Goal: Transaction & Acquisition: Purchase product/service

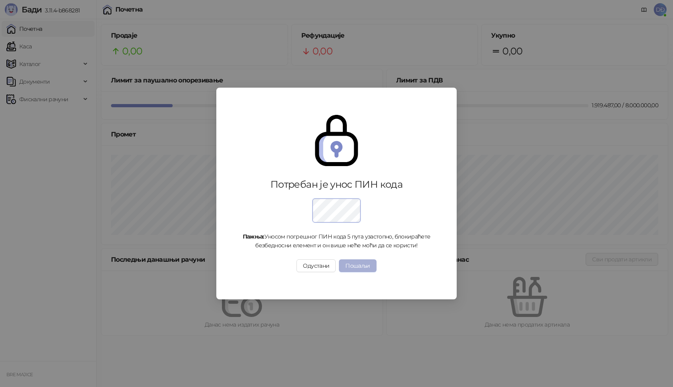
click at [348, 269] on button "Пошаљи" at bounding box center [357, 266] width 37 height 13
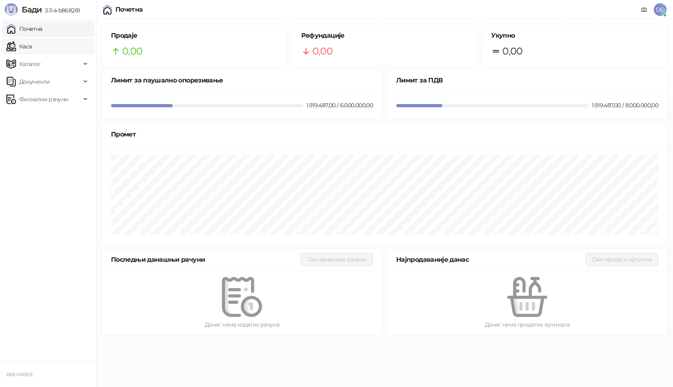
click at [29, 48] on link "Каса" at bounding box center [18, 46] width 25 height 16
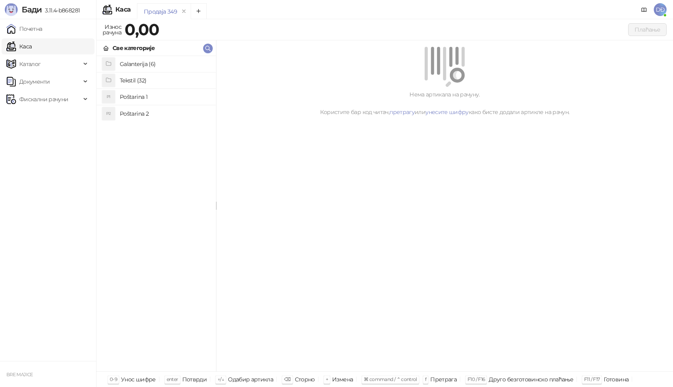
click at [139, 98] on h4 "Poštarina 1" at bounding box center [165, 97] width 90 height 13
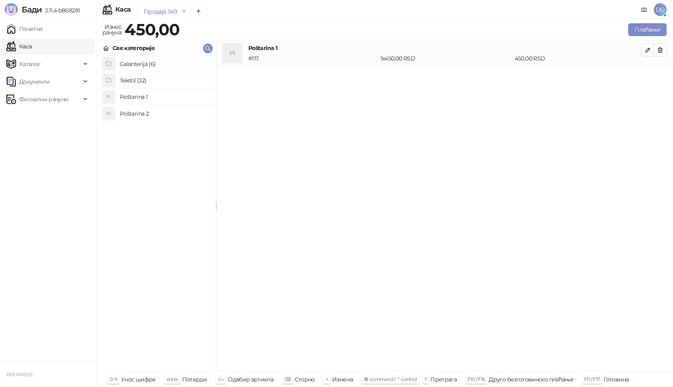
click at [140, 79] on h4 "Tekstil (32)" at bounding box center [165, 80] width 90 height 13
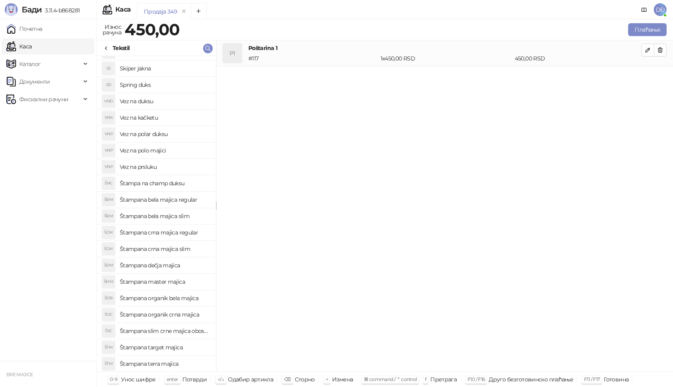
scroll to position [210, 0]
click at [177, 368] on h4 "Štampani duks-kapuljača crni" at bounding box center [165, 363] width 90 height 13
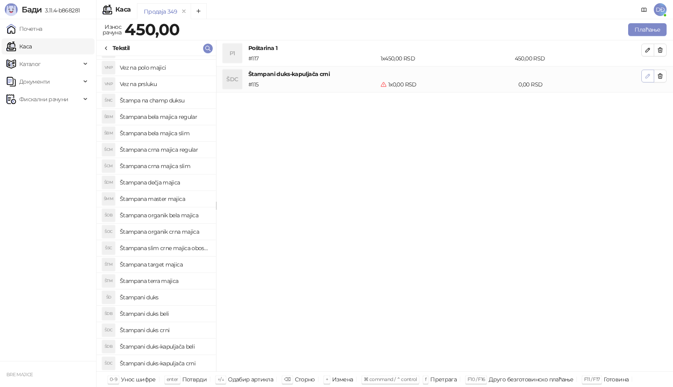
click at [644, 74] on button "button" at bounding box center [647, 76] width 13 height 13
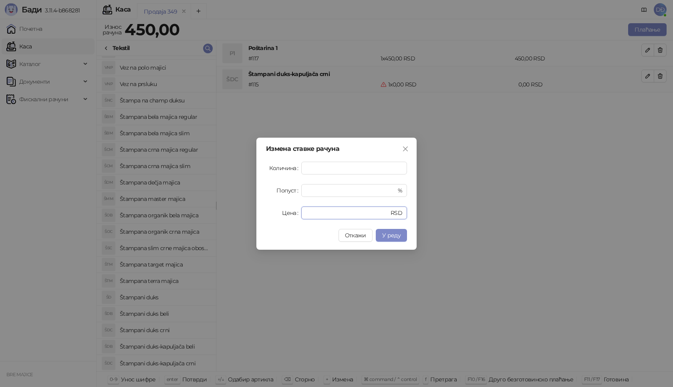
drag, startPoint x: 316, startPoint y: 211, endPoint x: 264, endPoint y: 214, distance: 52.1
click at [264, 214] on div "Измена ставке рачуна Количина * Попуст * % Цена * RSD Откажи У реду" at bounding box center [336, 194] width 160 height 112
type input "****"
click at [392, 233] on span "У реду" at bounding box center [391, 235] width 18 height 7
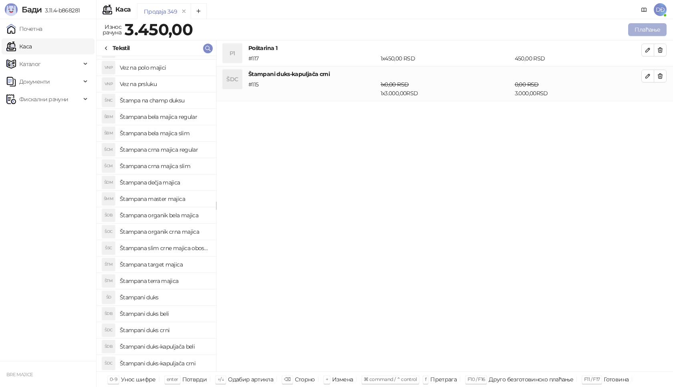
click at [639, 29] on button "Плаћање" at bounding box center [647, 29] width 38 height 13
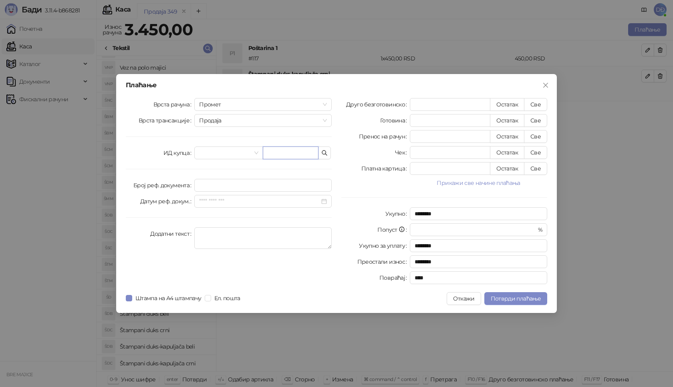
click at [299, 155] on input "text" at bounding box center [291, 153] width 56 height 13
click at [268, 153] on input "**********" at bounding box center [291, 153] width 56 height 13
type input "**********"
click at [538, 100] on button "Све" at bounding box center [535, 104] width 23 height 13
type input "****"
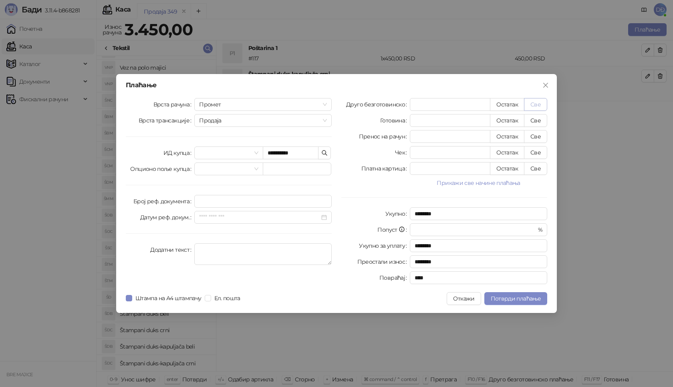
type input "****"
click at [528, 300] on span "Потврди плаћање" at bounding box center [516, 298] width 50 height 7
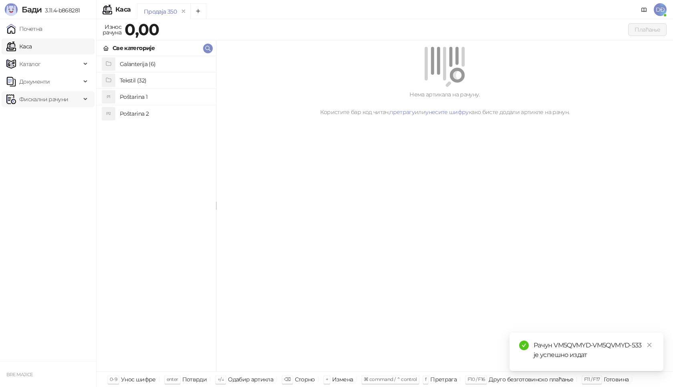
click at [63, 101] on span "Фискални рачуни" at bounding box center [43, 99] width 49 height 16
click at [59, 120] on link "Издати рачуни" at bounding box center [37, 117] width 54 height 16
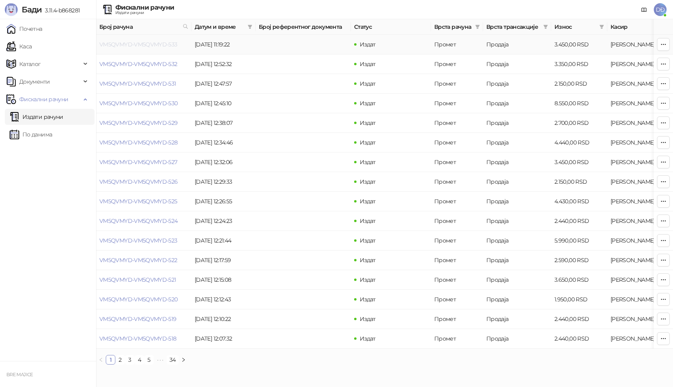
click at [141, 44] on link "VM5QVMYD-VM5QVMYD-533" at bounding box center [138, 44] width 78 height 7
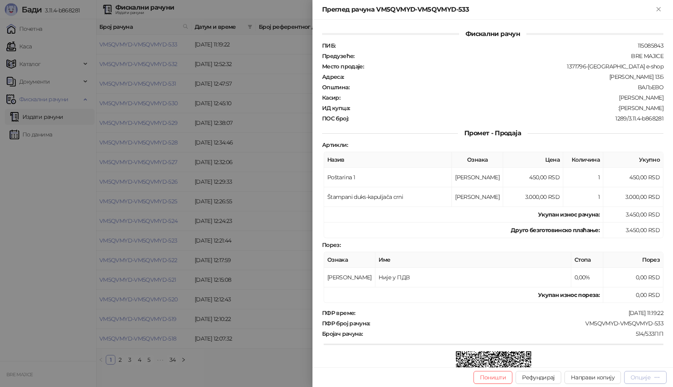
click at [653, 377] on div "Опције" at bounding box center [645, 378] width 30 height 8
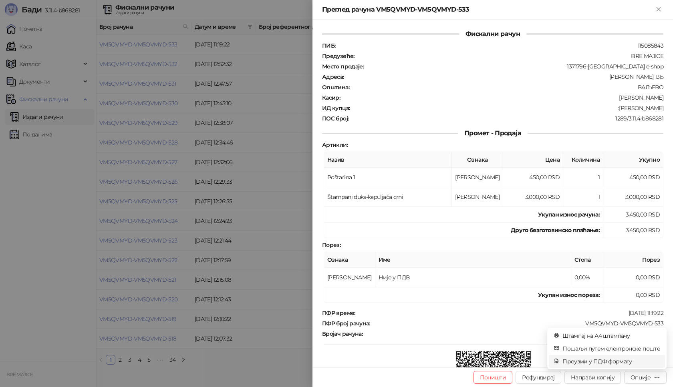
click at [610, 363] on span "Преузми у ПДФ формату" at bounding box center [611, 361] width 98 height 9
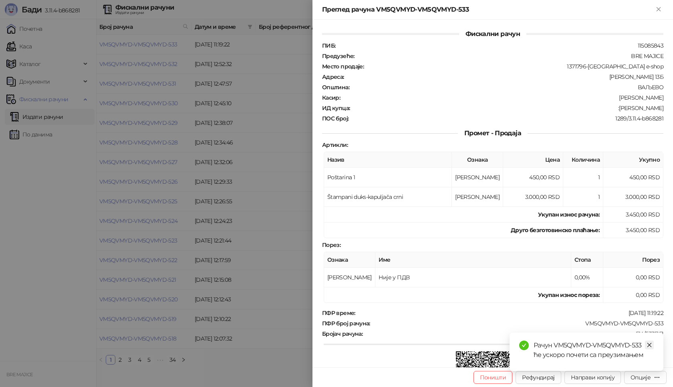
click at [650, 344] on icon "close" at bounding box center [649, 345] width 6 height 6
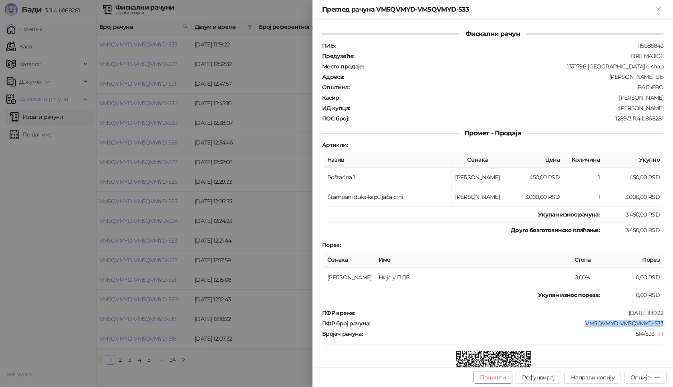
drag, startPoint x: 660, startPoint y: 325, endPoint x: 577, endPoint y: 324, distance: 83.3
click at [578, 324] on div "Фискални рачун ПИБ : 115085843 Предузеће : BRE MAJICE Место продаје : 1371796-[…" at bounding box center [492, 194] width 360 height 348
copy div "VM5QVMYD-VM5QVMYD-533"
drag, startPoint x: 658, startPoint y: 107, endPoint x: 632, endPoint y: 109, distance: 25.7
click at [632, 109] on div "Фискални рачун ПИБ : 115085843 Предузеће : BRE MAJICE Место продаје : 1371796-[…" at bounding box center [492, 194] width 360 height 348
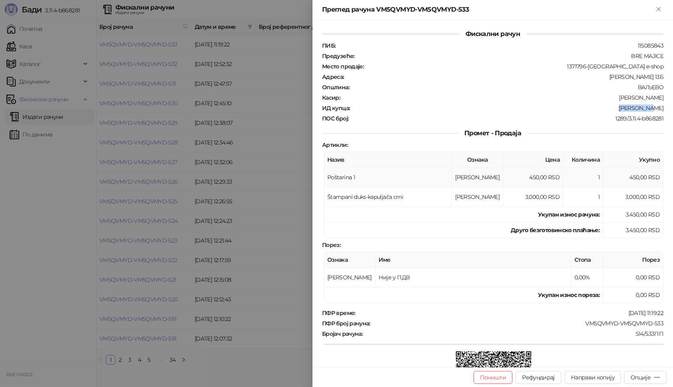
copy div "[PERSON_NAME]"
click at [660, 9] on icon "Close" at bounding box center [658, 9] width 7 height 7
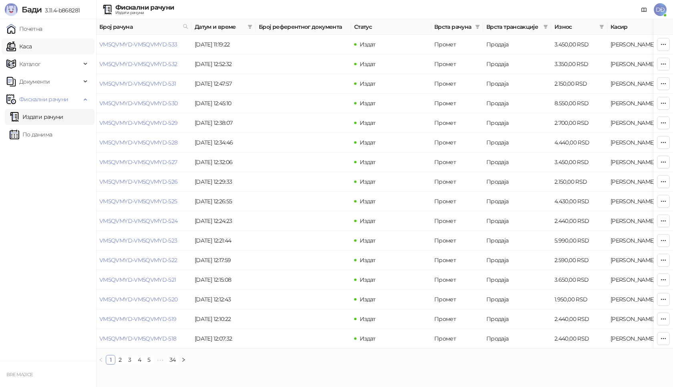
click at [23, 46] on link "Каса" at bounding box center [18, 46] width 25 height 16
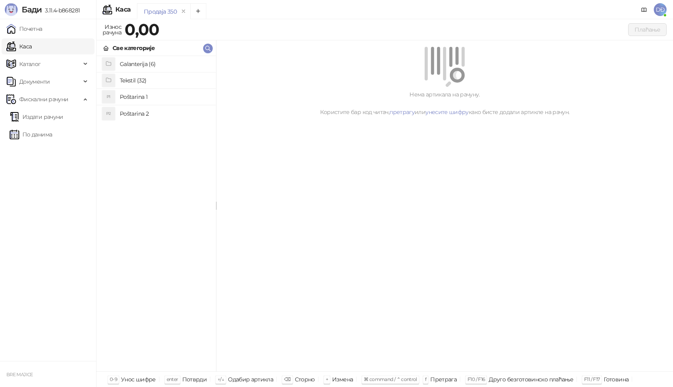
click at [124, 95] on h4 "Poštarina 1" at bounding box center [165, 97] width 90 height 13
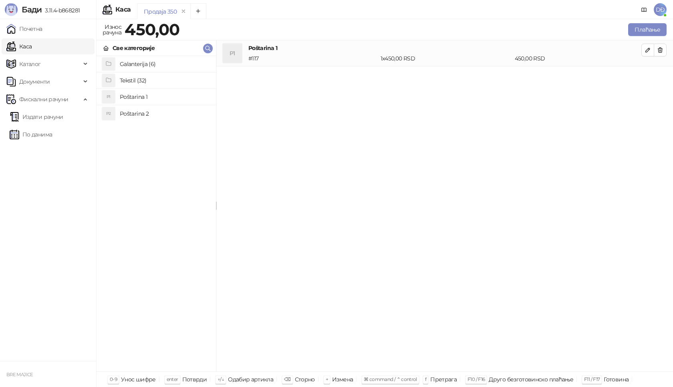
click at [131, 64] on h4 "Galanterija (6)" at bounding box center [165, 64] width 90 height 13
click at [140, 80] on h4 "Gravirani metalni Army upaljač" at bounding box center [165, 80] width 90 height 13
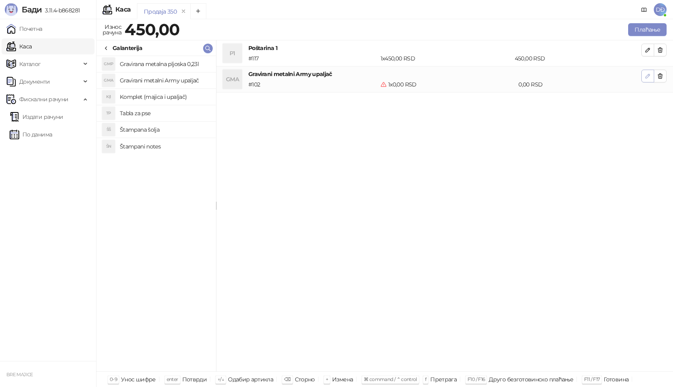
click at [650, 74] on icon "button" at bounding box center [647, 76] width 6 height 6
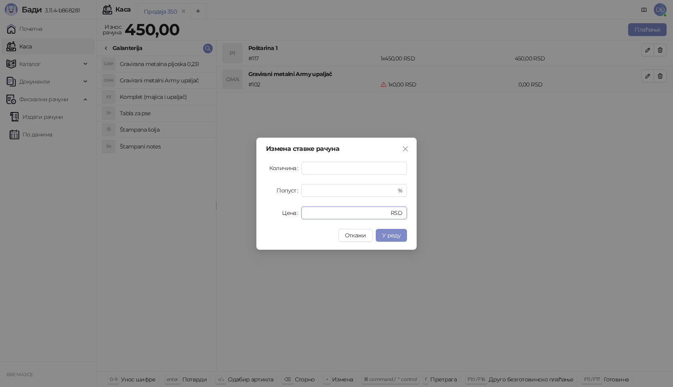
drag, startPoint x: 315, startPoint y: 211, endPoint x: 252, endPoint y: 215, distance: 63.0
click at [259, 219] on div "Измена ставке рачуна Количина * Попуст * % Цена * RSD Откажи У реду" at bounding box center [336, 194] width 160 height 112
type input "****"
click at [401, 233] on button "У реду" at bounding box center [391, 235] width 31 height 13
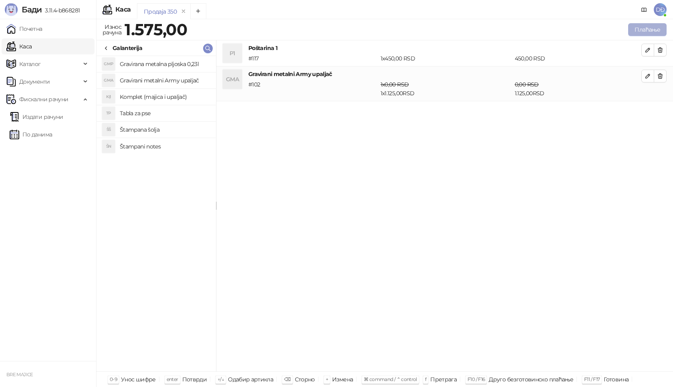
click at [647, 28] on button "Плаћање" at bounding box center [647, 29] width 38 height 13
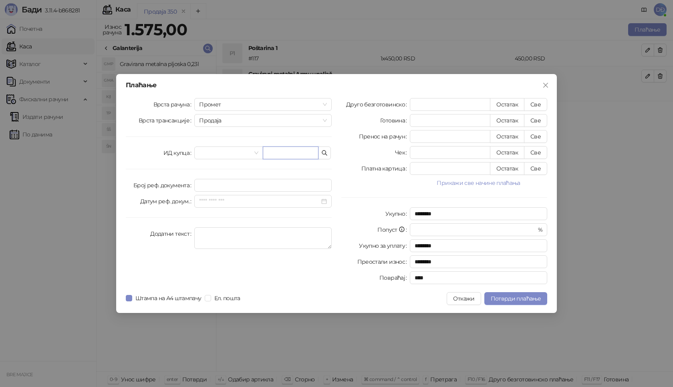
click at [272, 153] on input "text" at bounding box center [291, 153] width 56 height 13
paste input "**********"
type input "**********"
click at [532, 103] on button "Све" at bounding box center [535, 104] width 23 height 13
type input "****"
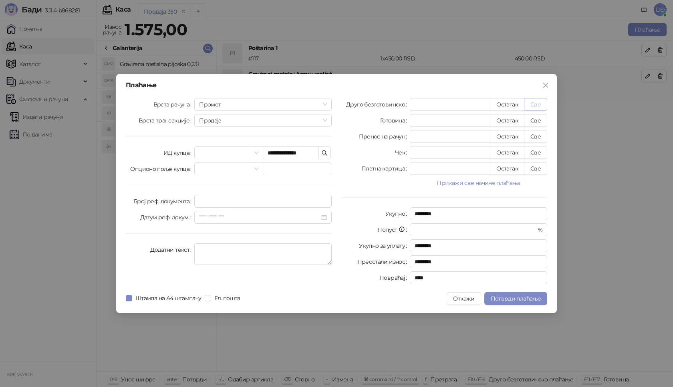
type input "****"
click at [497, 301] on span "Потврди плаћање" at bounding box center [516, 298] width 50 height 7
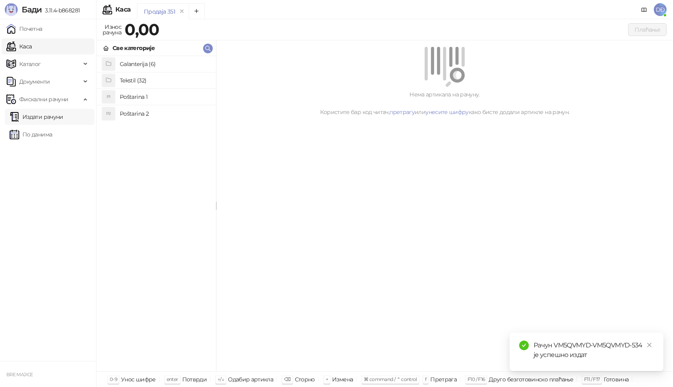
click at [46, 118] on link "Издати рачуни" at bounding box center [37, 117] width 54 height 16
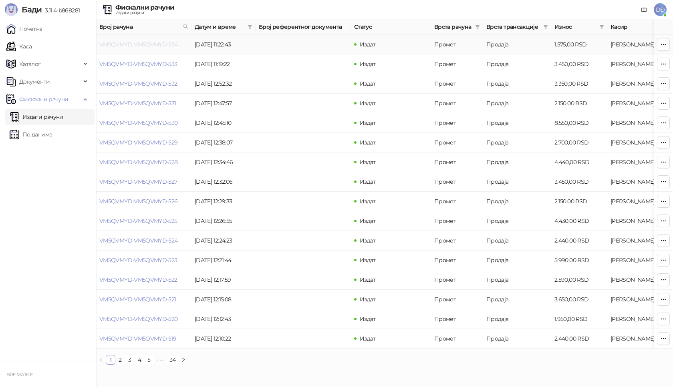
click at [141, 44] on link "VM5QVMYD-VM5QVMYD-534" at bounding box center [138, 44] width 78 height 7
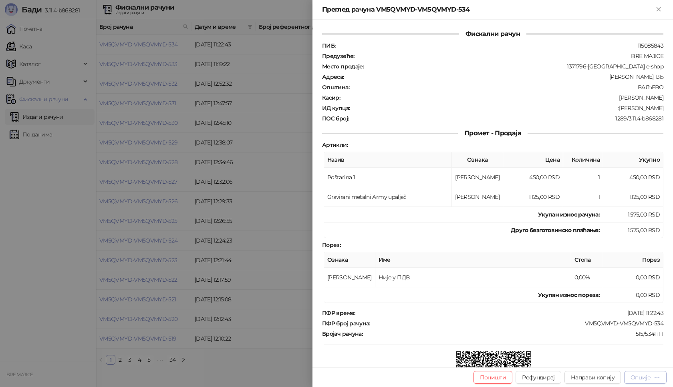
click at [646, 380] on div "Опције" at bounding box center [640, 377] width 20 height 7
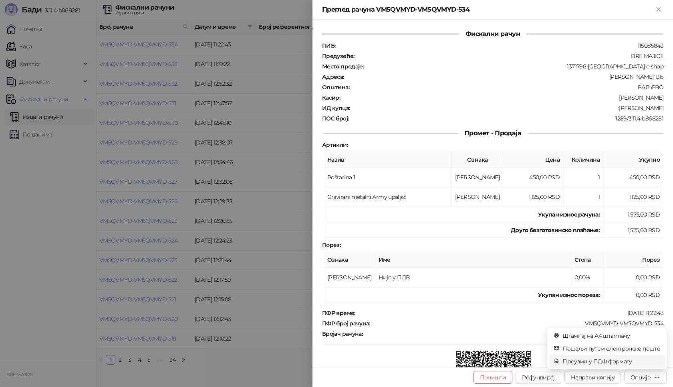
click at [606, 362] on span "Преузми у ПДФ формату" at bounding box center [611, 361] width 98 height 9
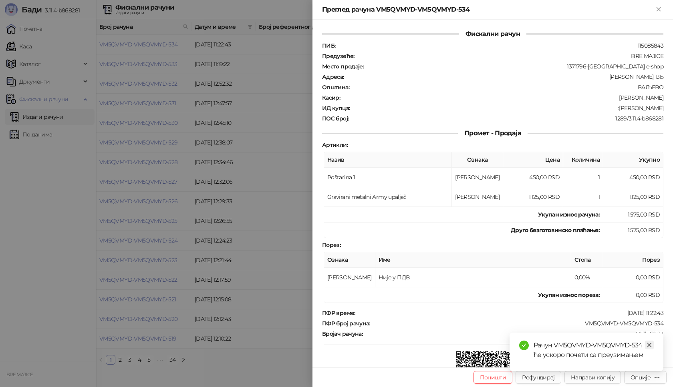
click at [650, 344] on icon "close" at bounding box center [649, 345] width 6 height 6
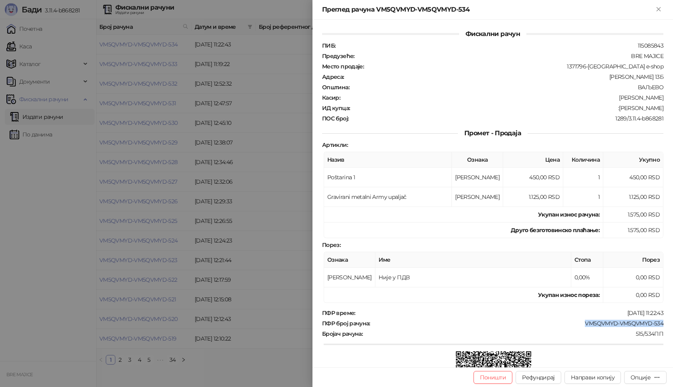
drag, startPoint x: 665, startPoint y: 322, endPoint x: 578, endPoint y: 324, distance: 86.6
click at [578, 324] on div "Фискални рачун ПИБ : 115085843 Предузеће : BRE MAJICE Место продаје : 1371796-B…" at bounding box center [492, 194] width 360 height 348
copy div "VM5QVMYD-VM5QVMYD-534"
drag, startPoint x: 660, startPoint y: 108, endPoint x: 624, endPoint y: 110, distance: 36.1
click at [624, 110] on div "Фискални рачун ПИБ : 115085843 Предузеће : BRE MAJICE Место продаје : 1371796-B…" at bounding box center [492, 194] width 360 height 348
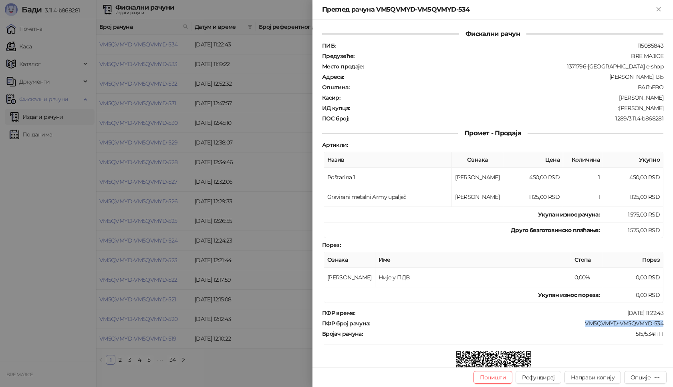
copy div "[PERSON_NAME]"
click at [662, 9] on icon "Close" at bounding box center [658, 9] width 7 height 7
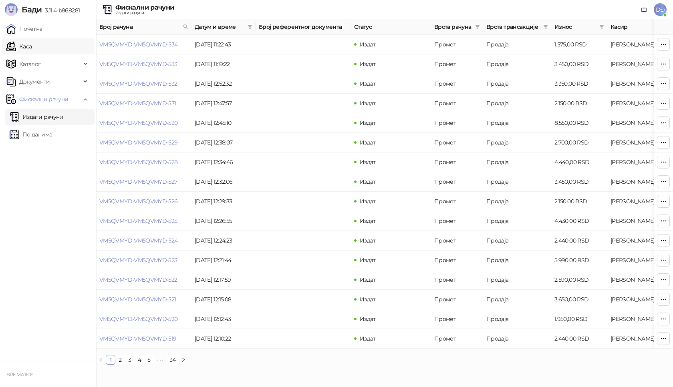
click at [24, 44] on link "Каса" at bounding box center [18, 46] width 25 height 16
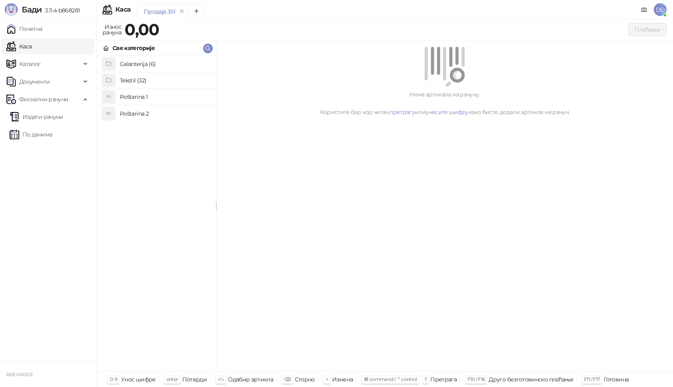
click at [138, 100] on h4 "Poštarina 1" at bounding box center [165, 97] width 90 height 13
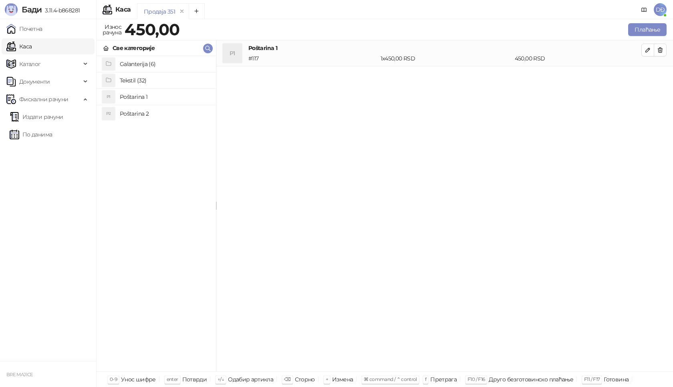
click at [142, 80] on h4 "Tekstil (32)" at bounding box center [165, 80] width 90 height 13
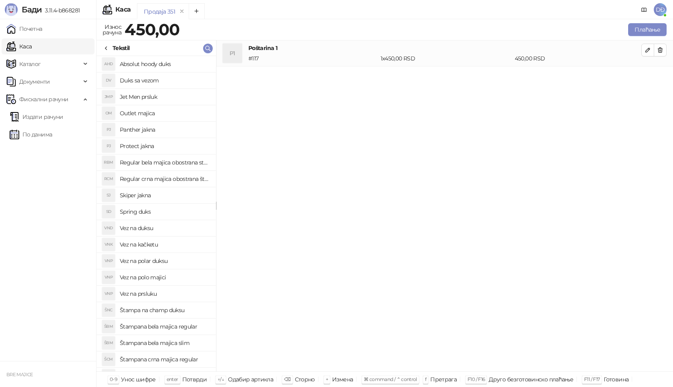
click at [108, 48] on icon at bounding box center [106, 48] width 6 height 6
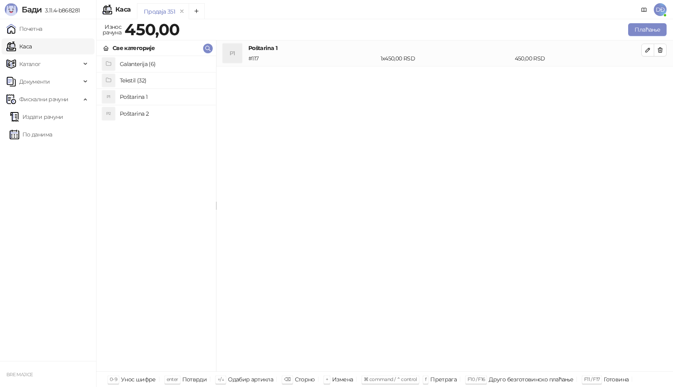
click at [129, 78] on h4 "Tekstil (32)" at bounding box center [165, 80] width 90 height 13
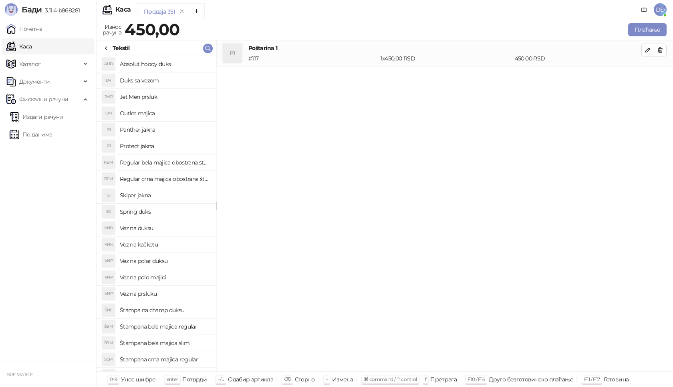
click at [106, 47] on icon at bounding box center [106, 48] width 6 height 6
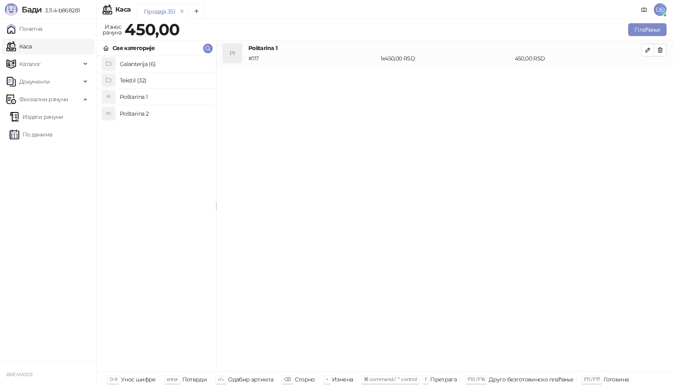
click at [134, 64] on h4 "Galanterija (6)" at bounding box center [165, 64] width 90 height 13
click at [160, 77] on h4 "Gravirani metalni Army upaljač" at bounding box center [165, 80] width 90 height 13
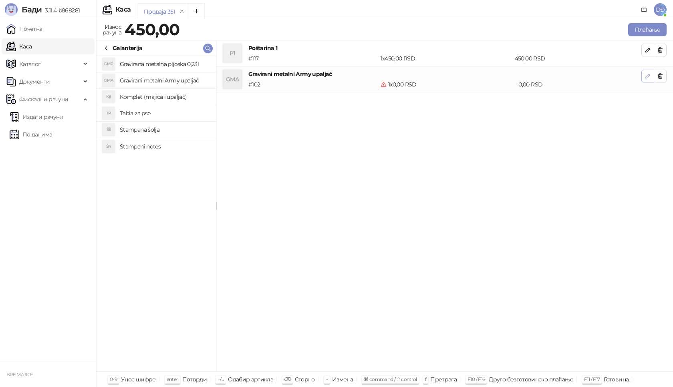
click at [647, 75] on icon "button" at bounding box center [647, 76] width 6 height 6
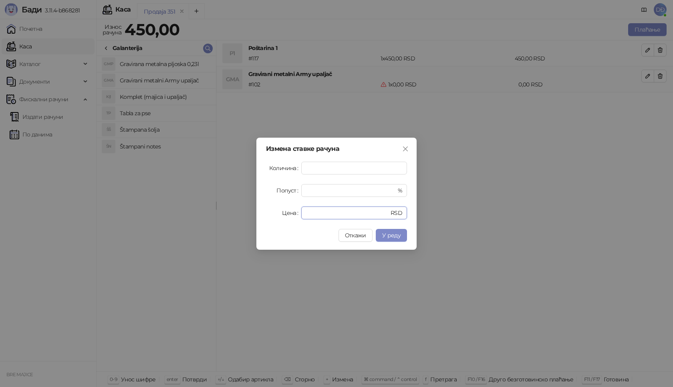
drag, startPoint x: 318, startPoint y: 215, endPoint x: 258, endPoint y: 223, distance: 60.6
click at [258, 223] on div "Измена ставке рачуна Количина * Попуст * % Цена * RSD Откажи У реду" at bounding box center [336, 194] width 160 height 112
type input "****"
click at [393, 231] on button "У реду" at bounding box center [391, 235] width 31 height 13
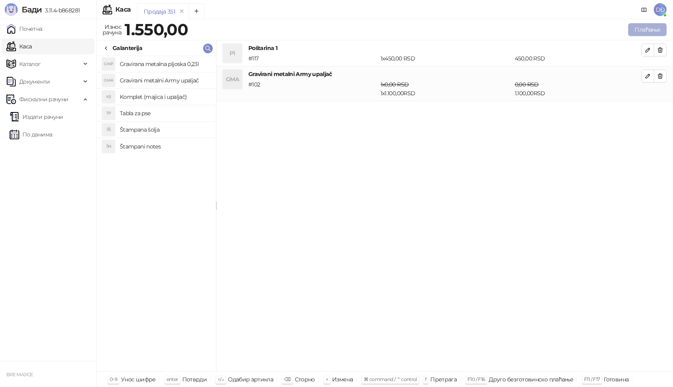
click at [648, 26] on button "Плаћање" at bounding box center [647, 29] width 38 height 13
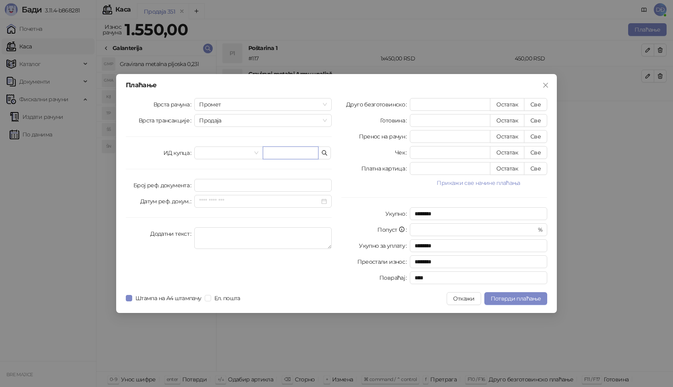
click at [270, 150] on input "text" at bounding box center [291, 153] width 56 height 13
type input "**********"
click at [532, 105] on button "Све" at bounding box center [535, 104] width 23 height 13
type input "****"
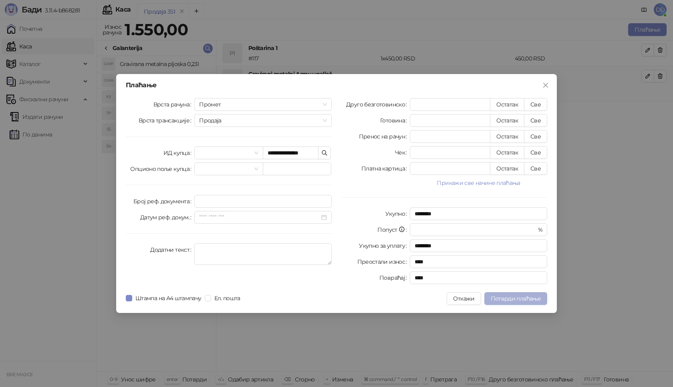
click at [510, 298] on span "Потврди плаћање" at bounding box center [516, 298] width 50 height 7
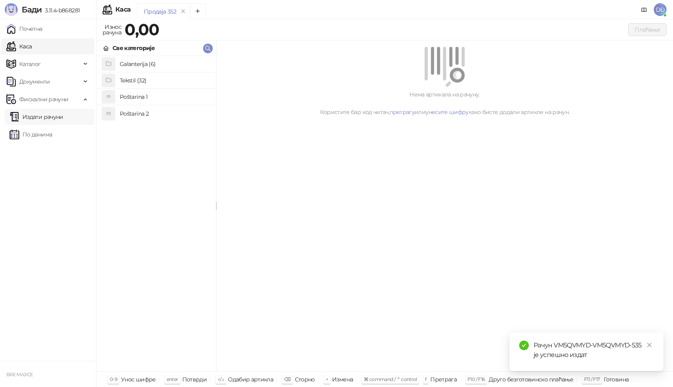
click at [50, 117] on link "Издати рачуни" at bounding box center [37, 117] width 54 height 16
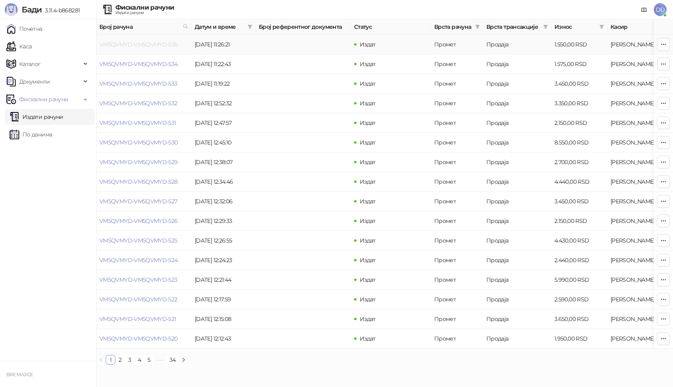
click at [132, 44] on link "VM5QVMYD-VM5QVMYD-535" at bounding box center [138, 44] width 78 height 7
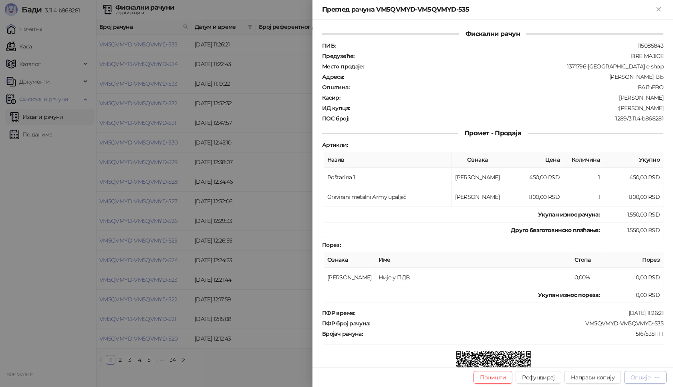
click at [650, 375] on div "Опције" at bounding box center [640, 377] width 20 height 7
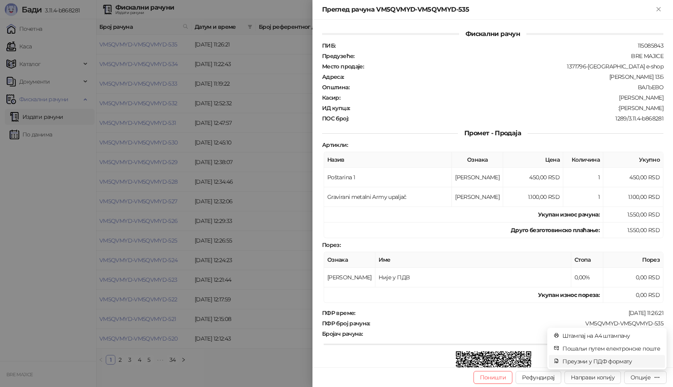
click at [616, 361] on span "Преузми у ПДФ формату" at bounding box center [611, 361] width 98 height 9
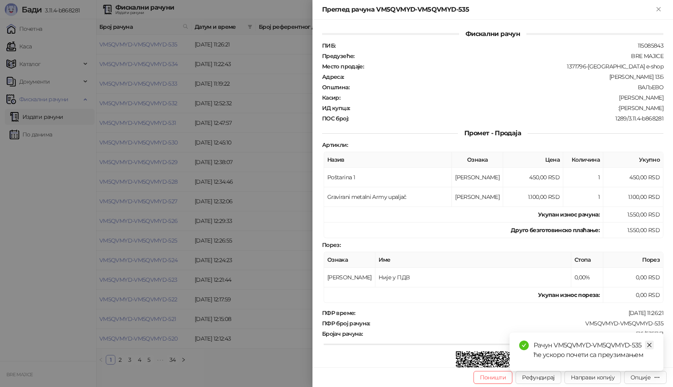
click at [648, 344] on icon "close" at bounding box center [649, 345] width 6 height 6
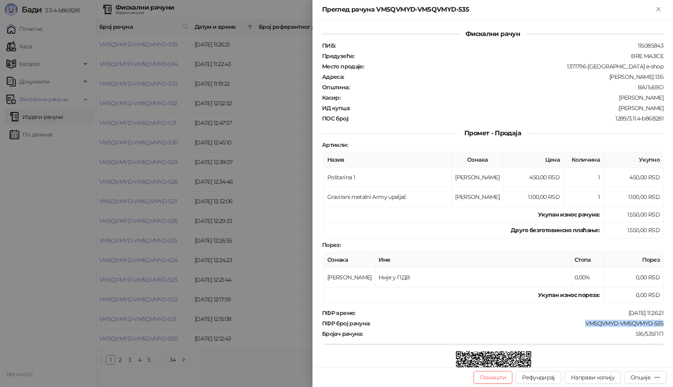
drag, startPoint x: 659, startPoint y: 324, endPoint x: 579, endPoint y: 323, distance: 80.5
click at [579, 323] on div "Фискални рачун ПИБ : 115085843 Предузеће : BRE MAJICE Место продаје : 1371796-[…" at bounding box center [492, 194] width 360 height 348
copy div "VM5QVMYD-VM5QVMYD-535"
drag, startPoint x: 656, startPoint y: 108, endPoint x: 616, endPoint y: 109, distance: 40.9
click at [616, 109] on div "Фискални рачун ПИБ : 115085843 Предузеће : BRE MAJICE Место продаје : 1371796-[…" at bounding box center [492, 194] width 360 height 348
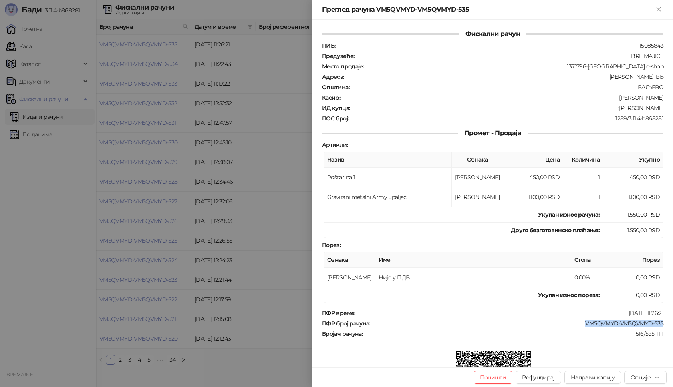
copy div "[PERSON_NAME]"
click at [655, 11] on icon "Close" at bounding box center [658, 9] width 7 height 7
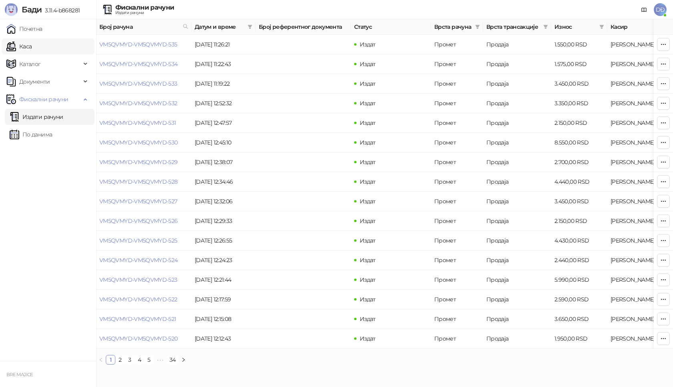
click at [26, 46] on link "Каса" at bounding box center [18, 46] width 25 height 16
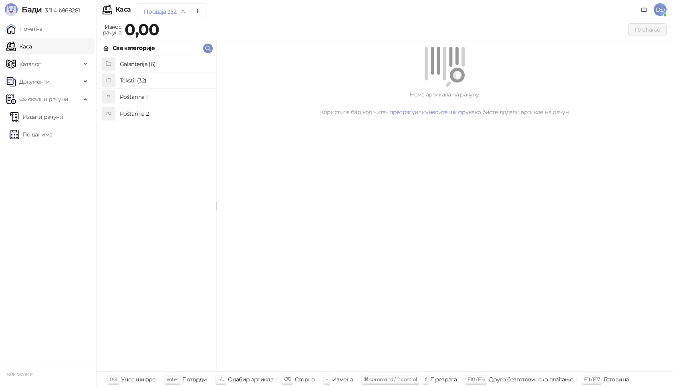
click at [138, 95] on h4 "Poštarina 1" at bounding box center [165, 97] width 90 height 13
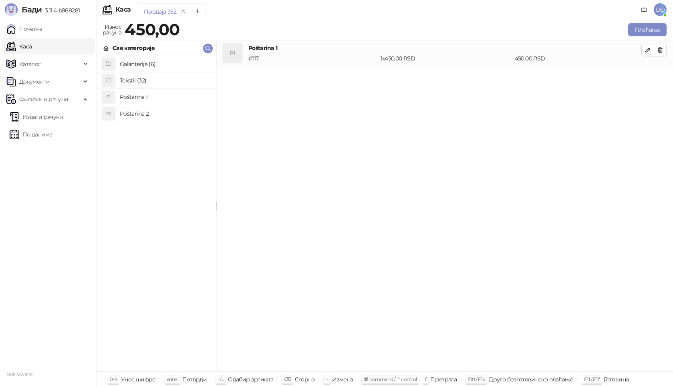
click at [140, 80] on h4 "Tekstil (32)" at bounding box center [165, 80] width 90 height 13
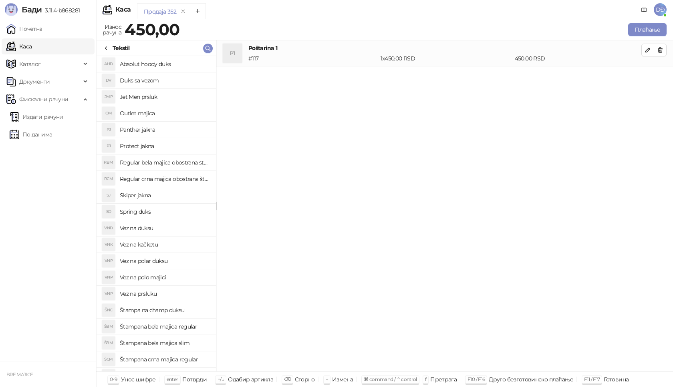
click at [162, 131] on h4 "Panther jakna" at bounding box center [165, 129] width 90 height 13
click at [653, 76] on button "button" at bounding box center [647, 76] width 13 height 13
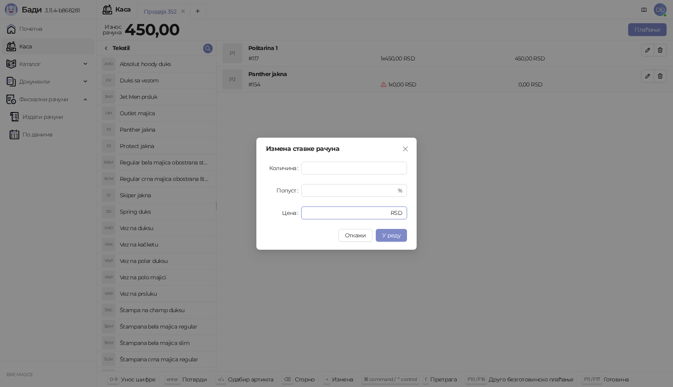
drag, startPoint x: 312, startPoint y: 210, endPoint x: 261, endPoint y: 217, distance: 51.0
click at [261, 217] on div "Измена ставке рачуна Количина * Попуст * % Цена * RSD Откажи У реду" at bounding box center [336, 194] width 160 height 112
type input "****"
click at [404, 232] on button "У реду" at bounding box center [391, 235] width 31 height 13
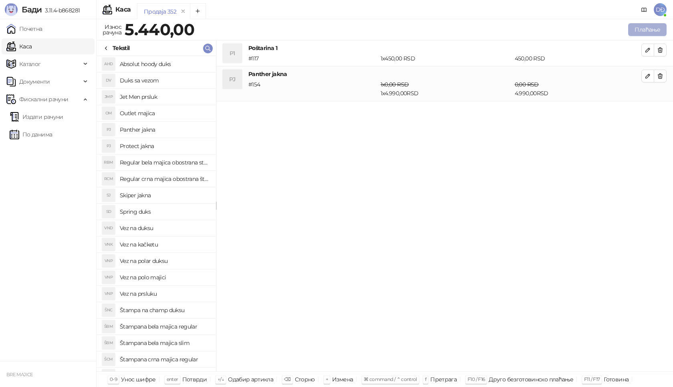
click at [650, 30] on button "Плаћање" at bounding box center [647, 29] width 38 height 13
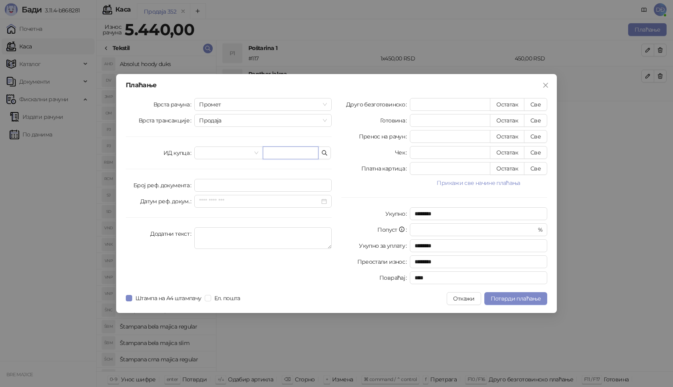
click at [270, 157] on input "text" at bounding box center [291, 153] width 56 height 13
paste input "**********"
type input "**********"
click at [533, 102] on button "Све" at bounding box center [535, 104] width 23 height 13
type input "****"
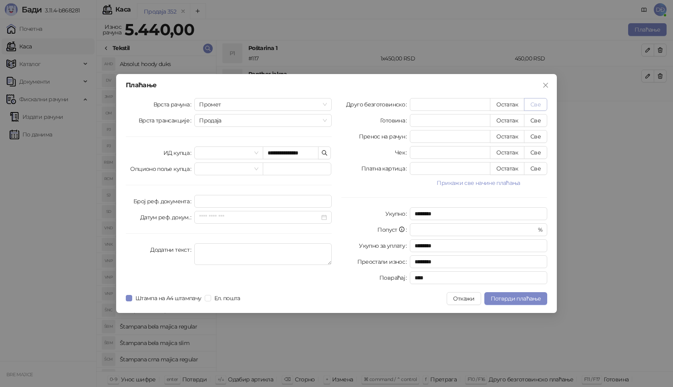
type input "****"
click at [509, 302] on button "Потврди плаћање" at bounding box center [515, 298] width 63 height 13
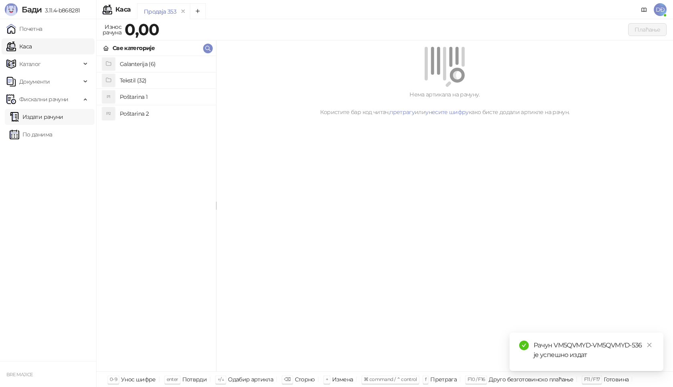
click at [56, 116] on link "Издати рачуни" at bounding box center [37, 117] width 54 height 16
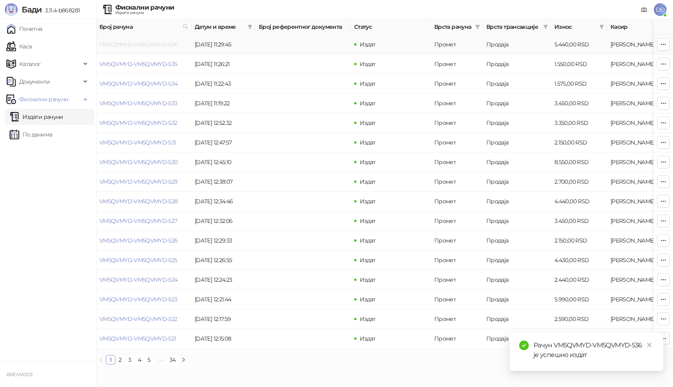
click at [139, 43] on link "VM5QVMYD-VM5QVMYD-536" at bounding box center [138, 44] width 78 height 7
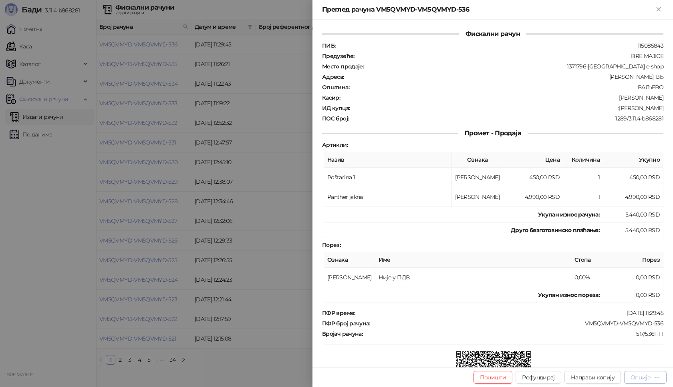
click at [643, 376] on div "Опције" at bounding box center [640, 377] width 20 height 7
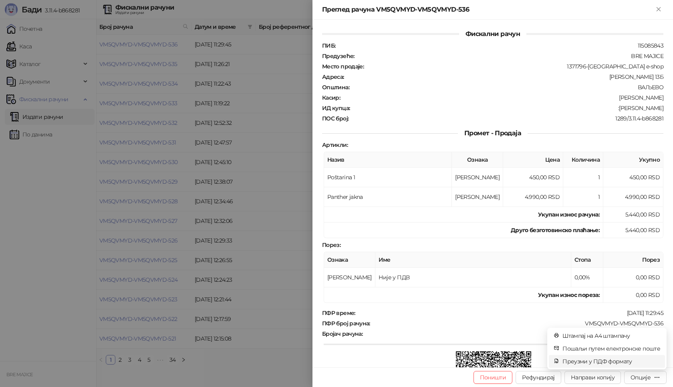
click at [610, 363] on span "Преузми у ПДФ формату" at bounding box center [611, 361] width 98 height 9
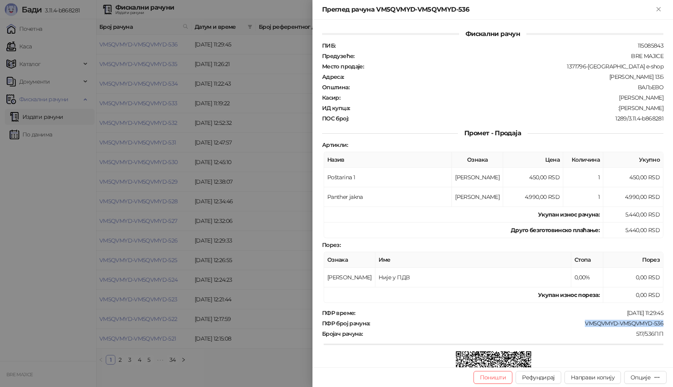
drag, startPoint x: 658, startPoint y: 321, endPoint x: 575, endPoint y: 322, distance: 82.5
click at [575, 322] on div "Фискални рачун ПИБ : 115085843 Предузеће : BRE MAJICE Место продаје : 1371796-[…" at bounding box center [492, 194] width 360 height 348
copy div "VM5QVMYD-VM5QVMYD-536"
drag, startPoint x: 651, startPoint y: 107, endPoint x: 618, endPoint y: 107, distance: 33.2
click at [618, 107] on div ":[PERSON_NAME]" at bounding box center [507, 108] width 314 height 7
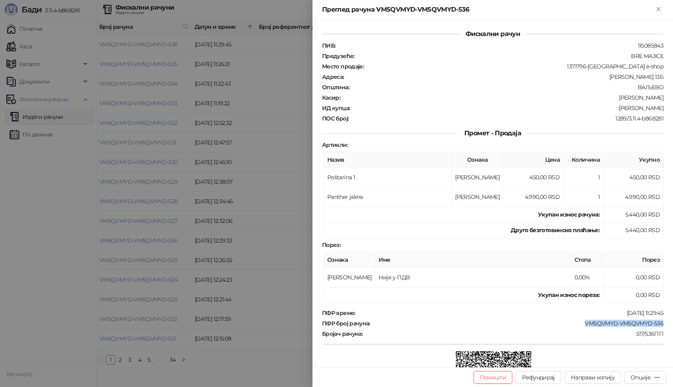
copy div "[PERSON_NAME]"
click at [660, 8] on icon "Close" at bounding box center [658, 9] width 4 height 4
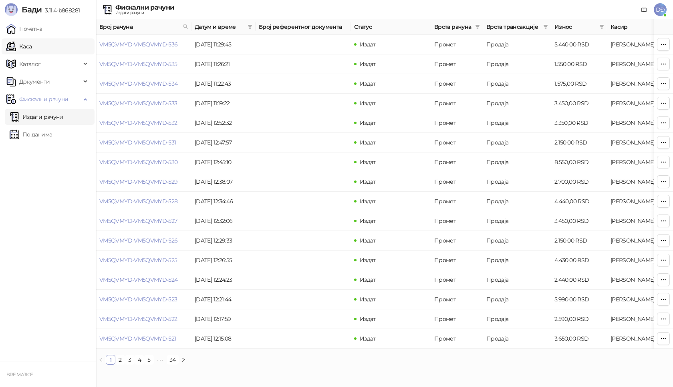
click at [30, 46] on link "Каса" at bounding box center [18, 46] width 25 height 16
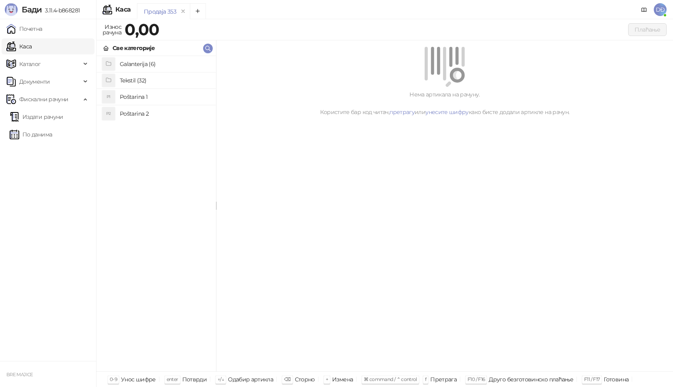
click at [149, 98] on h4 "Poštarina 1" at bounding box center [165, 97] width 90 height 13
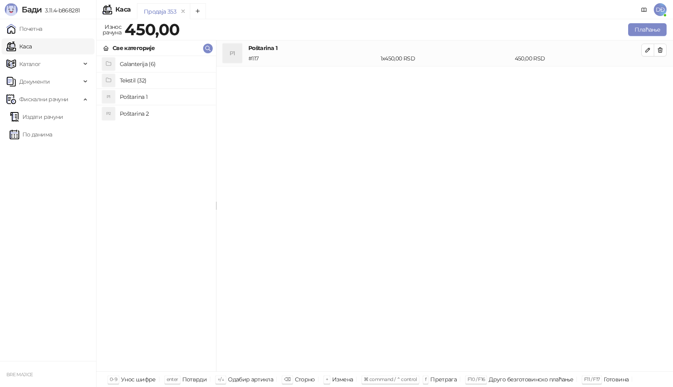
click at [148, 81] on h4 "Tekstil (32)" at bounding box center [165, 80] width 90 height 13
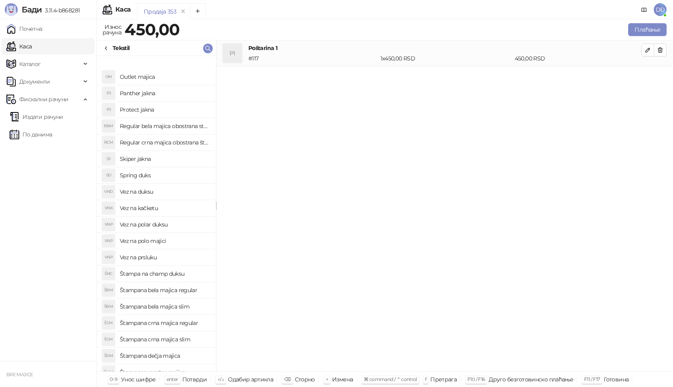
scroll to position [80, 0]
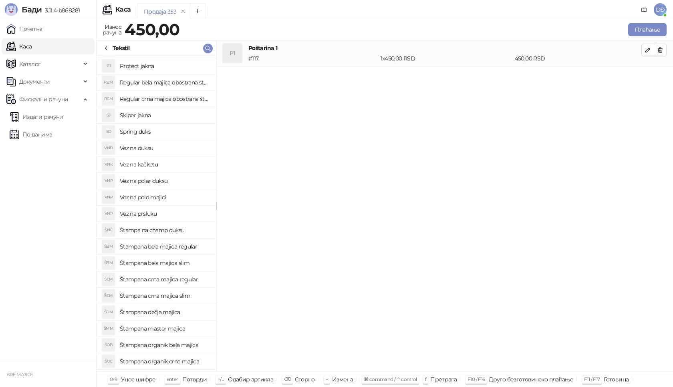
click at [171, 280] on h4 "Štampana crna majica regular" at bounding box center [165, 279] width 90 height 13
click at [652, 74] on button "button" at bounding box center [647, 76] width 13 height 13
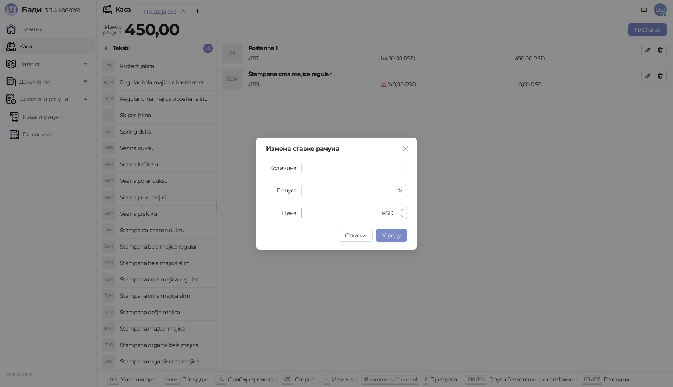
type input "*"
drag, startPoint x: 314, startPoint y: 213, endPoint x: 266, endPoint y: 213, distance: 48.1
click at [271, 214] on div "Цена * RSD" at bounding box center [336, 213] width 141 height 13
type input "****"
click at [385, 234] on span "У реду" at bounding box center [391, 235] width 18 height 7
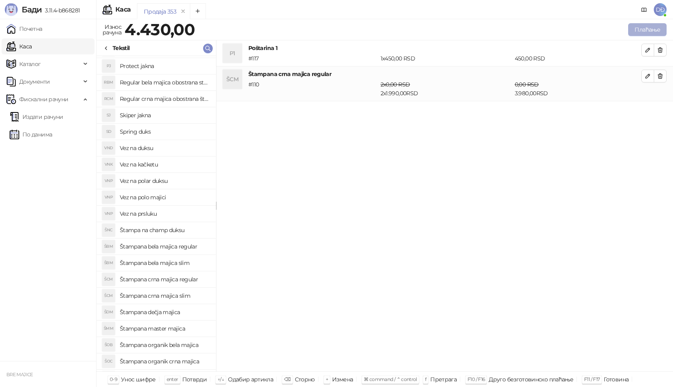
click at [644, 28] on button "Плаћање" at bounding box center [647, 29] width 38 height 13
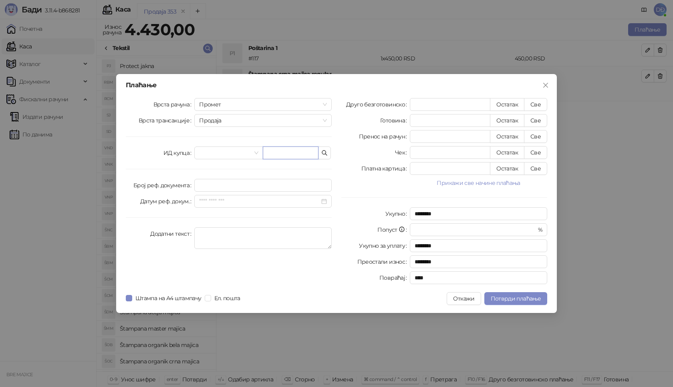
click at [288, 155] on input "text" at bounding box center [291, 153] width 56 height 13
paste input "**********"
type input "**********"
click at [532, 103] on button "Све" at bounding box center [535, 104] width 23 height 13
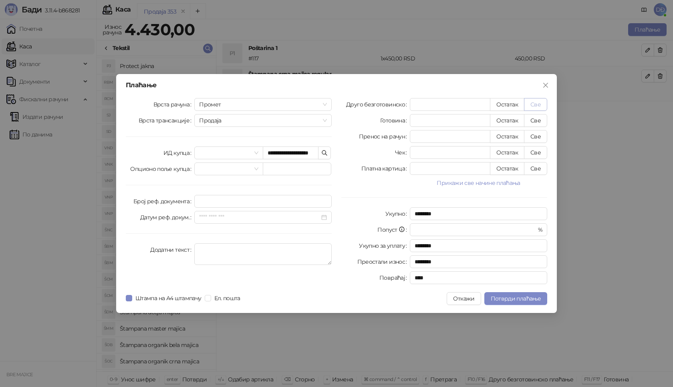
type input "****"
click at [510, 299] on span "Потврди плаћање" at bounding box center [516, 298] width 50 height 7
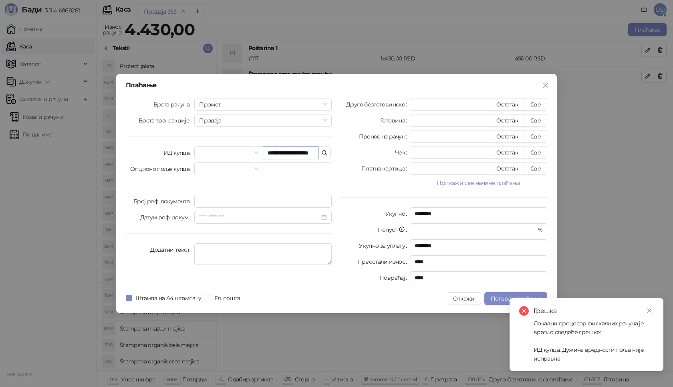
click at [283, 154] on input "**********" at bounding box center [291, 153] width 56 height 13
type input "**********"
click at [653, 312] on link "Close" at bounding box center [649, 310] width 9 height 9
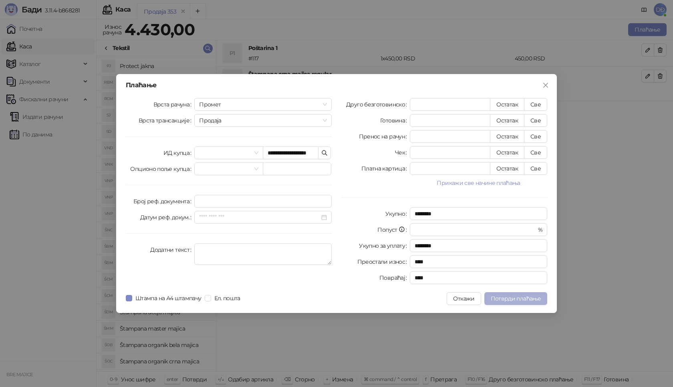
click at [522, 299] on span "Потврди плаћање" at bounding box center [516, 298] width 50 height 7
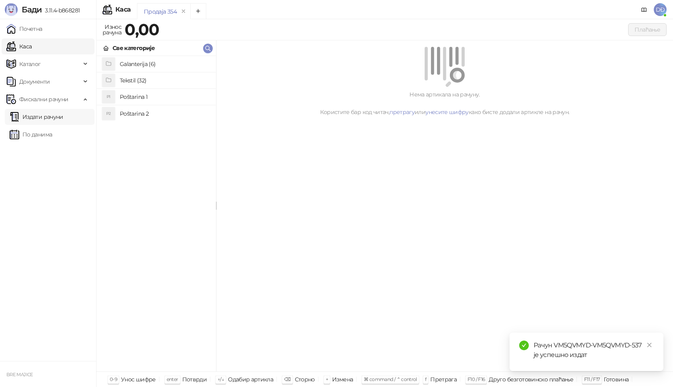
click at [51, 117] on link "Издати рачуни" at bounding box center [37, 117] width 54 height 16
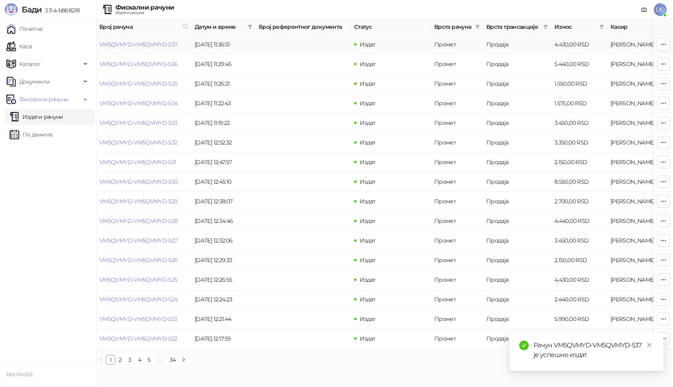
click at [122, 40] on td "VM5QVMYD-VM5QVMYD-537" at bounding box center [143, 45] width 95 height 20
click at [123, 42] on link "VM5QVMYD-VM5QVMYD-537" at bounding box center [138, 44] width 78 height 7
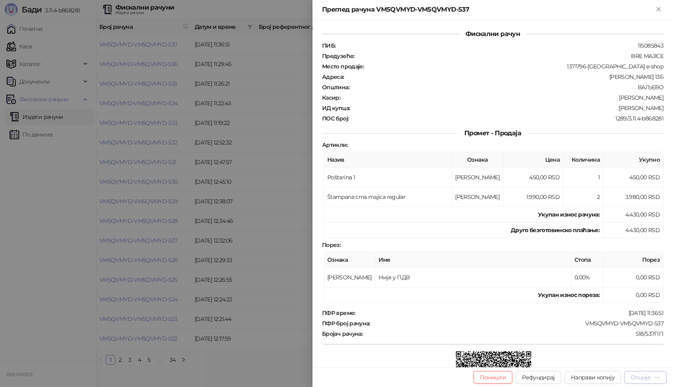
click at [640, 381] on div "Опције" at bounding box center [645, 378] width 30 height 8
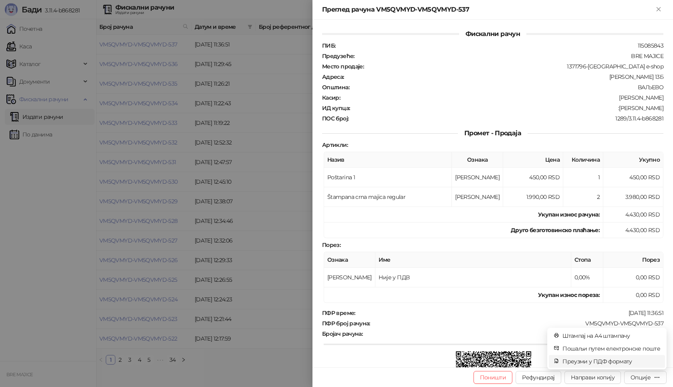
click at [610, 360] on span "Преузми у ПДФ формату" at bounding box center [611, 361] width 98 height 9
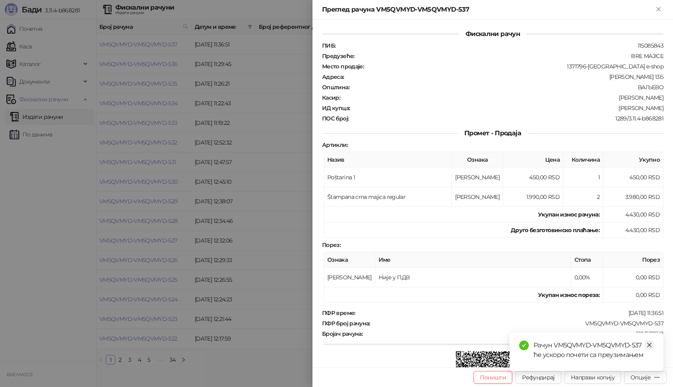
click at [650, 343] on icon "close" at bounding box center [649, 345] width 6 height 6
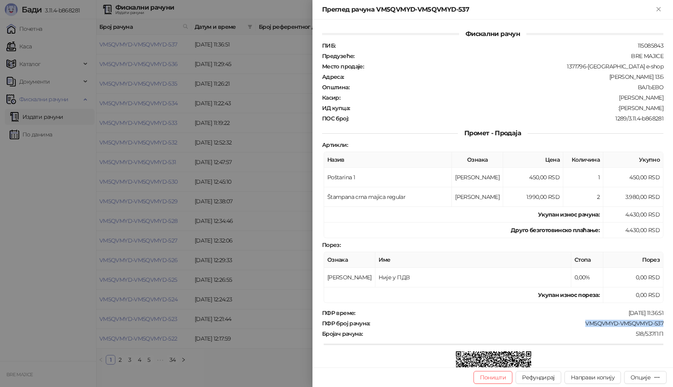
drag, startPoint x: 657, startPoint y: 323, endPoint x: 575, endPoint y: 325, distance: 81.7
click at [576, 325] on div "VM5QVMYD-VM5QVMYD-537" at bounding box center [517, 323] width 293 height 7
copy div "VM5QVMYD-VM5QVMYD-537"
drag, startPoint x: 658, startPoint y: 109, endPoint x: 610, endPoint y: 108, distance: 48.5
click at [610, 108] on div "Фискални рачун ПИБ : 115085843 Предузеће : BRE MAJICE Место продаје : 1371796-B…" at bounding box center [492, 194] width 360 height 348
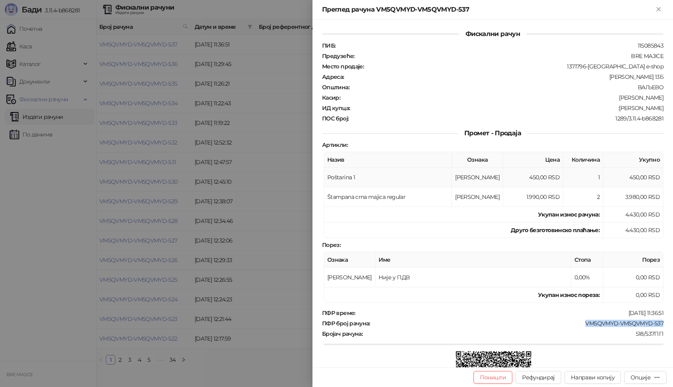
copy div "[PERSON_NAME]"
drag, startPoint x: 658, startPoint y: 9, endPoint x: 554, endPoint y: 46, distance: 110.5
click at [658, 8] on icon "Close" at bounding box center [658, 9] width 4 height 4
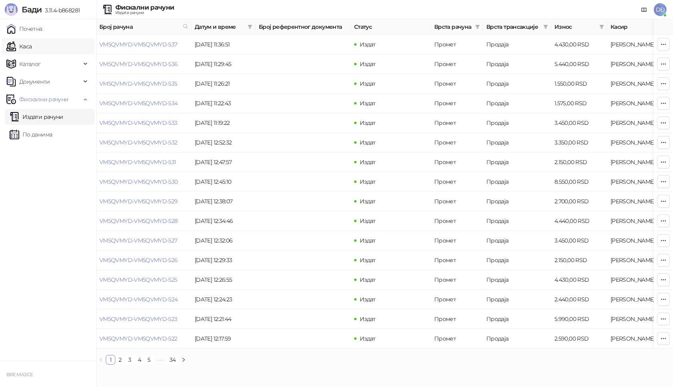
click at [32, 49] on link "Каса" at bounding box center [18, 46] width 25 height 16
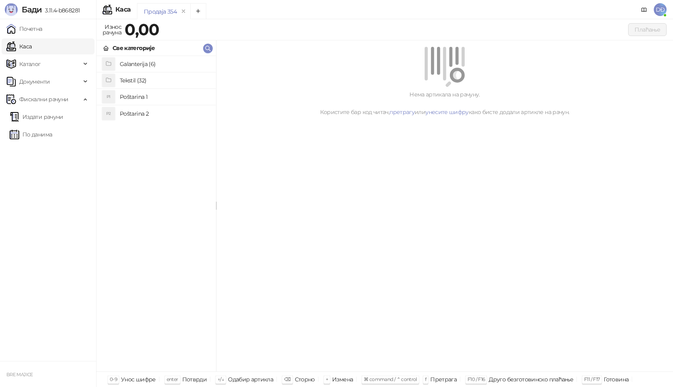
click at [133, 99] on h4 "Poštarina 1" at bounding box center [165, 97] width 90 height 13
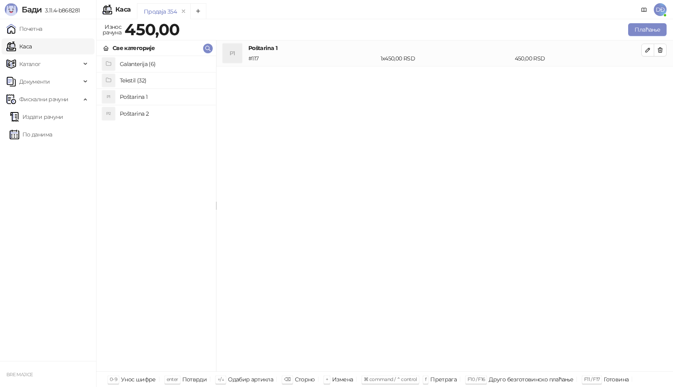
click at [135, 79] on h4 "Tekstil (32)" at bounding box center [165, 80] width 90 height 13
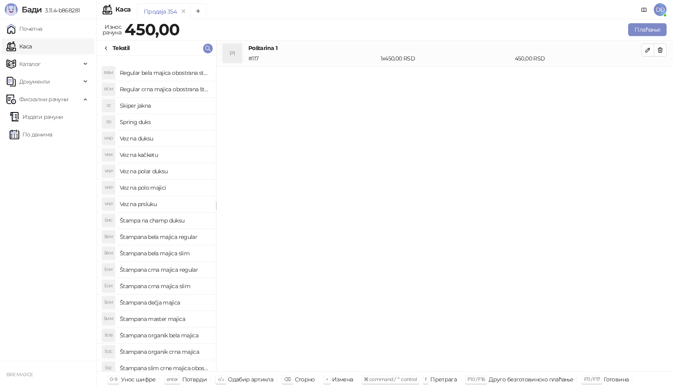
scroll to position [210, 0]
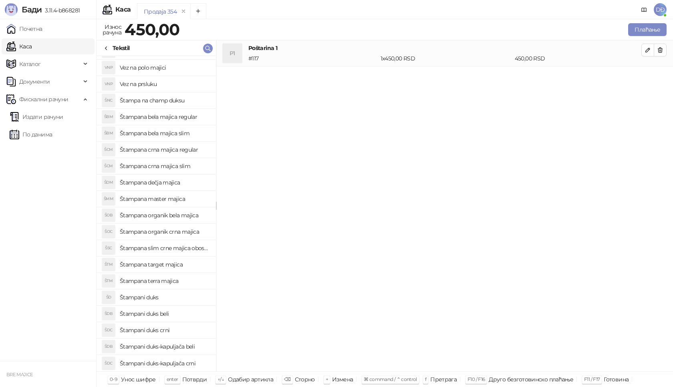
click at [191, 364] on h4 "Štampani duks-kapuljača crni" at bounding box center [165, 363] width 90 height 13
click at [651, 77] on button "button" at bounding box center [647, 76] width 13 height 13
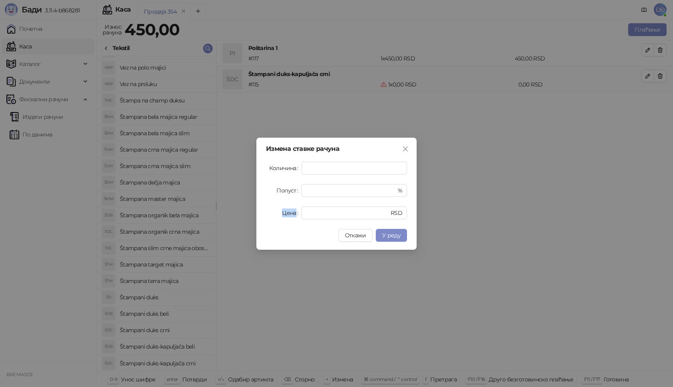
drag, startPoint x: 320, startPoint y: 207, endPoint x: 276, endPoint y: 202, distance: 44.7
click at [282, 213] on div "Цена * RSD" at bounding box center [336, 213] width 141 height 13
click at [311, 209] on input "*" at bounding box center [343, 213] width 74 height 12
drag, startPoint x: 316, startPoint y: 212, endPoint x: 298, endPoint y: 205, distance: 19.6
click at [300, 212] on div "Цена * RSD" at bounding box center [336, 213] width 141 height 13
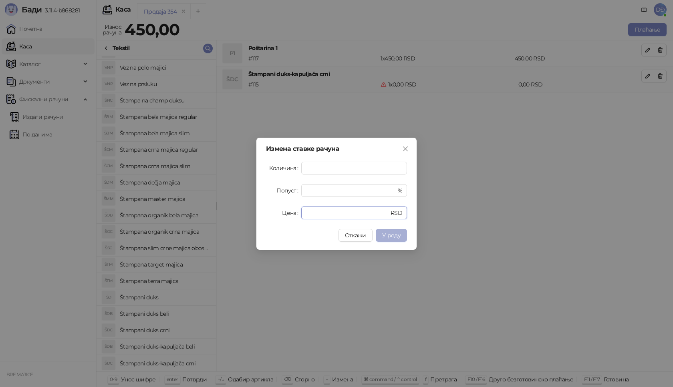
type input "****"
click at [388, 233] on span "У реду" at bounding box center [391, 235] width 18 height 7
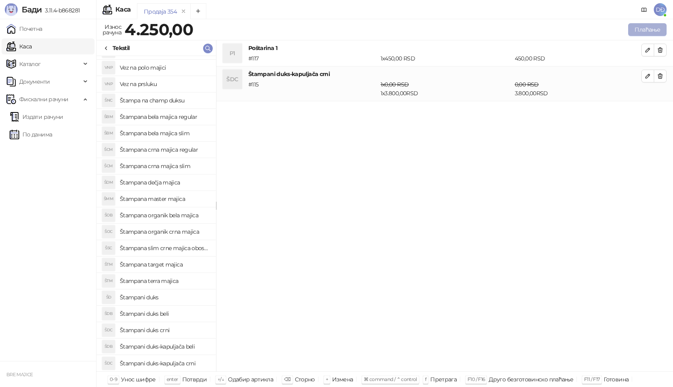
click at [652, 30] on button "Плаћање" at bounding box center [647, 29] width 38 height 13
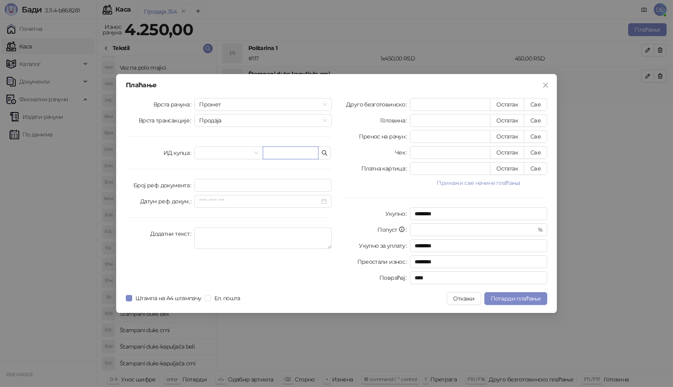
click at [290, 156] on input "text" at bounding box center [291, 153] width 56 height 13
paste input "**********"
type input "**********"
click at [533, 102] on button "Све" at bounding box center [535, 104] width 23 height 13
type input "****"
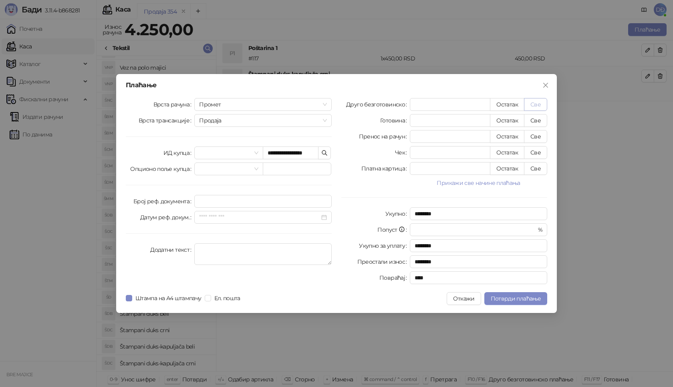
type input "****"
click at [513, 298] on span "Потврди плаћање" at bounding box center [516, 298] width 50 height 7
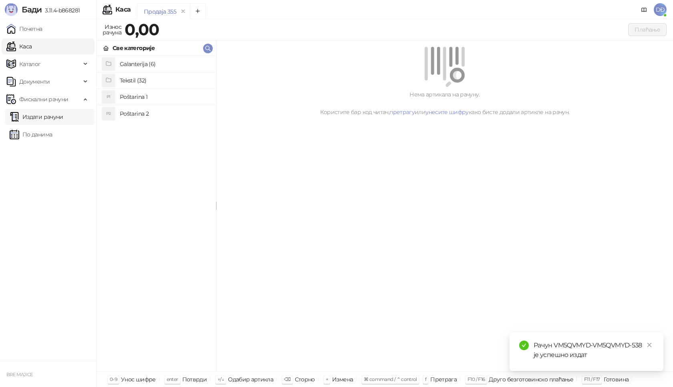
click at [53, 118] on link "Издати рачуни" at bounding box center [37, 117] width 54 height 16
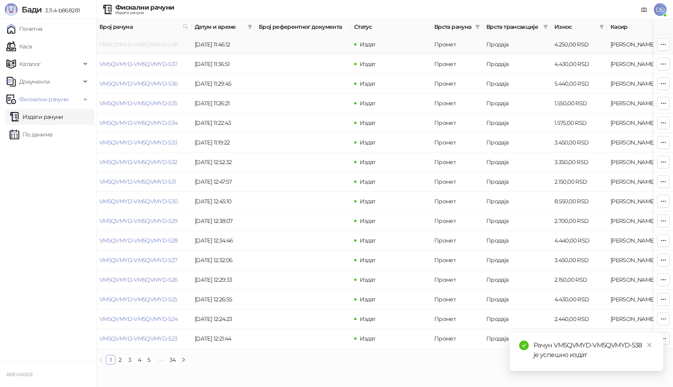
click at [149, 44] on link "VM5QVMYD-VM5QVMYD-538" at bounding box center [138, 44] width 78 height 7
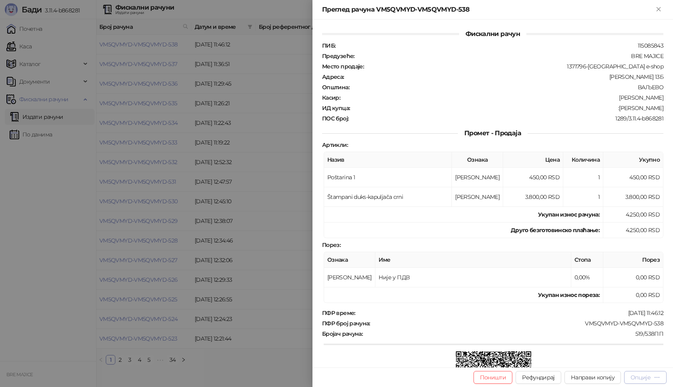
click at [643, 379] on div "Опције" at bounding box center [640, 377] width 20 height 7
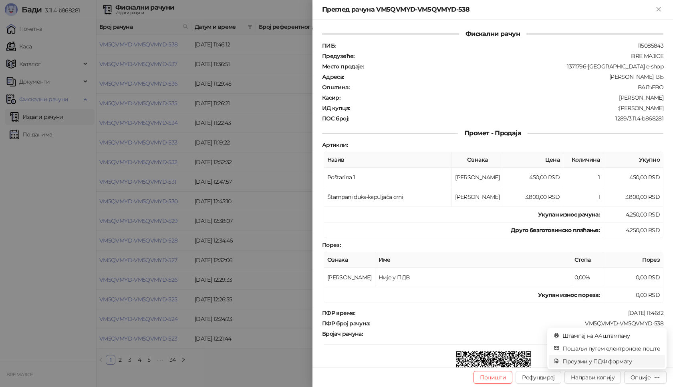
click at [622, 361] on span "Преузми у ПДФ формату" at bounding box center [611, 361] width 98 height 9
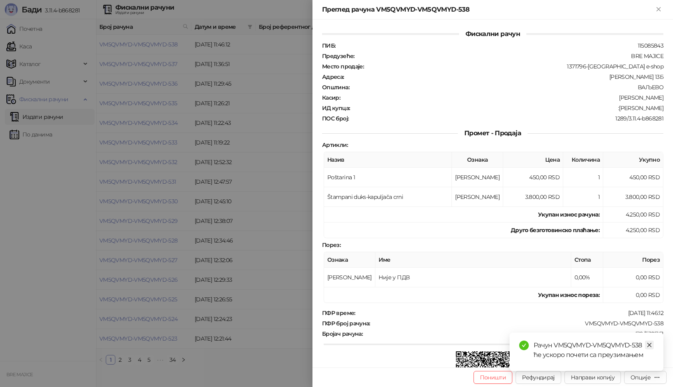
click at [649, 344] on icon "close" at bounding box center [649, 345] width 6 height 6
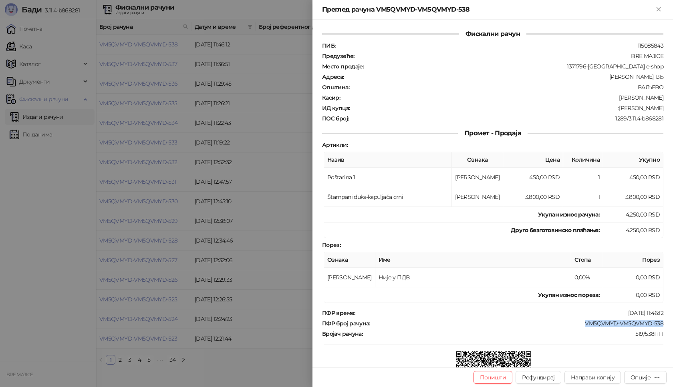
drag, startPoint x: 660, startPoint y: 320, endPoint x: 579, endPoint y: 321, distance: 80.5
click at [579, 321] on div "Фискални рачун ПИБ : 115085843 Предузеће : BRE MAJICE Место продаје : 1371796-[…" at bounding box center [492, 194] width 360 height 348
drag, startPoint x: 656, startPoint y: 108, endPoint x: 614, endPoint y: 109, distance: 42.9
click at [614, 109] on div ":[PERSON_NAME]" at bounding box center [507, 108] width 314 height 7
click at [658, 6] on icon "Close" at bounding box center [658, 9] width 7 height 7
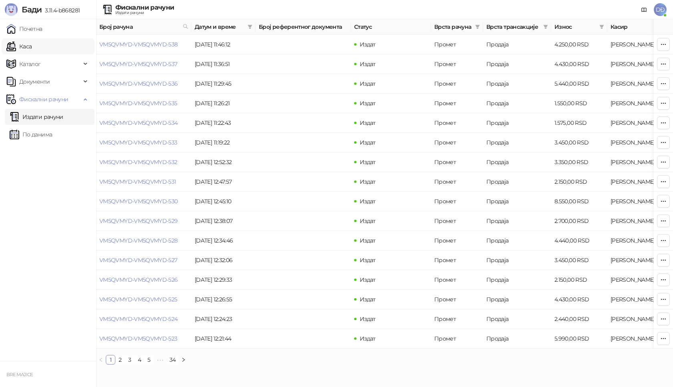
click at [27, 47] on link "Каса" at bounding box center [18, 46] width 25 height 16
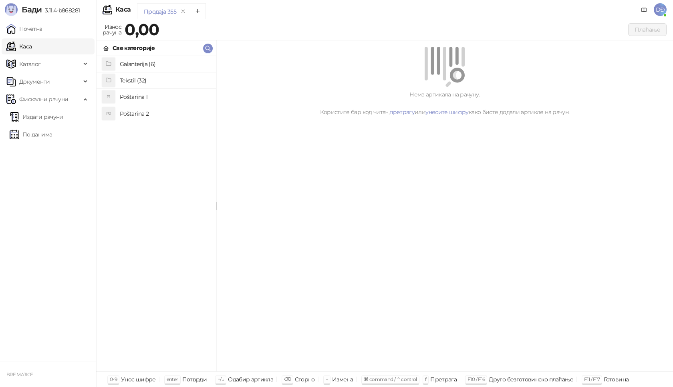
click at [125, 99] on h4 "Poštarina 1" at bounding box center [165, 97] width 90 height 13
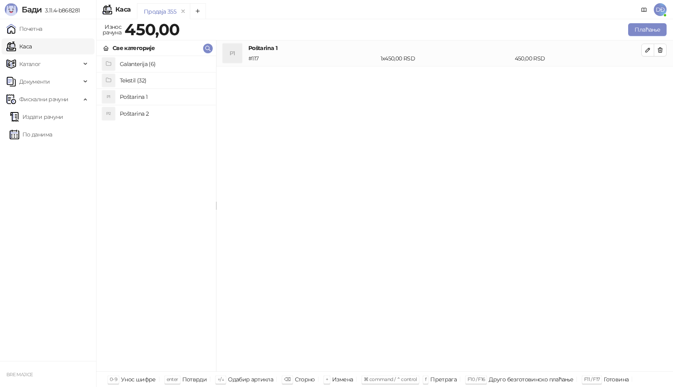
click at [124, 79] on h4 "Tekstil (32)" at bounding box center [165, 80] width 90 height 13
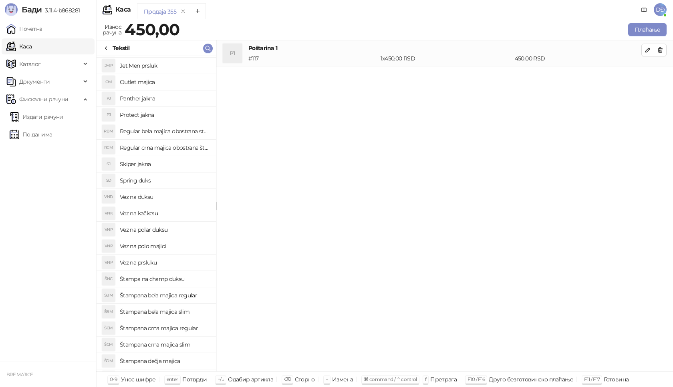
scroll to position [120, 0]
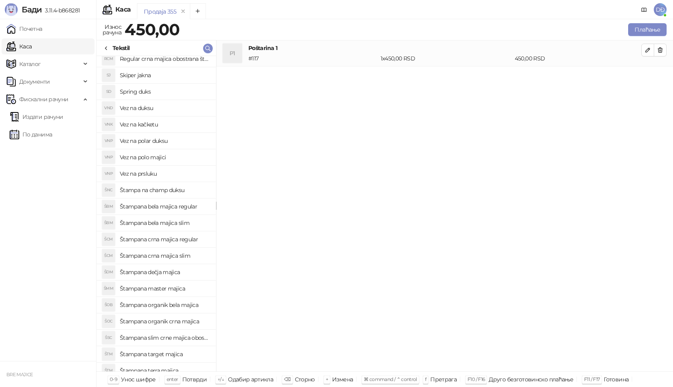
click at [177, 240] on h4 "Štampana crna majica regular" at bounding box center [165, 239] width 90 height 13
click at [650, 74] on icon "button" at bounding box center [647, 76] width 6 height 6
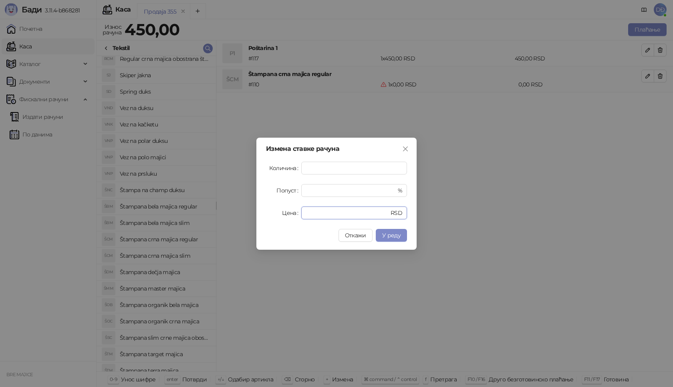
drag, startPoint x: 315, startPoint y: 207, endPoint x: 290, endPoint y: 213, distance: 26.0
click at [291, 213] on div "Цена * RSD" at bounding box center [336, 213] width 141 height 13
type input "****"
click at [394, 236] on span "У реду" at bounding box center [391, 235] width 18 height 7
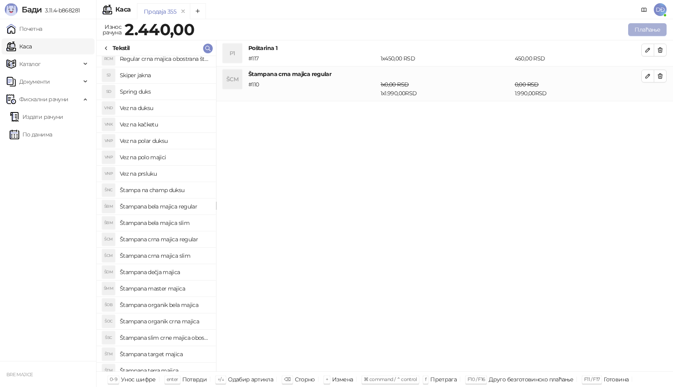
click at [649, 28] on button "Плаћање" at bounding box center [647, 29] width 38 height 13
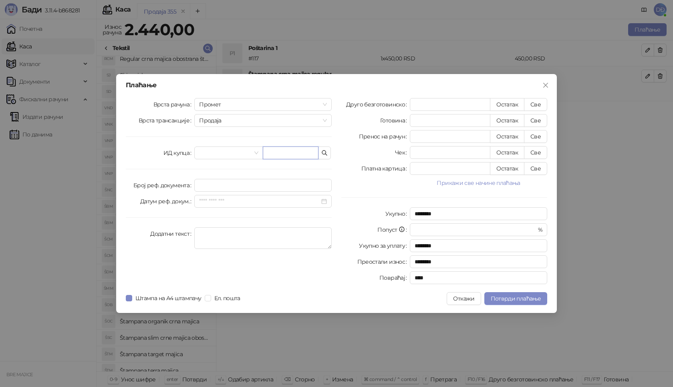
click at [280, 157] on input "text" at bounding box center [291, 153] width 56 height 13
paste input "**********"
type input "**********"
click at [542, 105] on button "Све" at bounding box center [535, 104] width 23 height 13
type input "****"
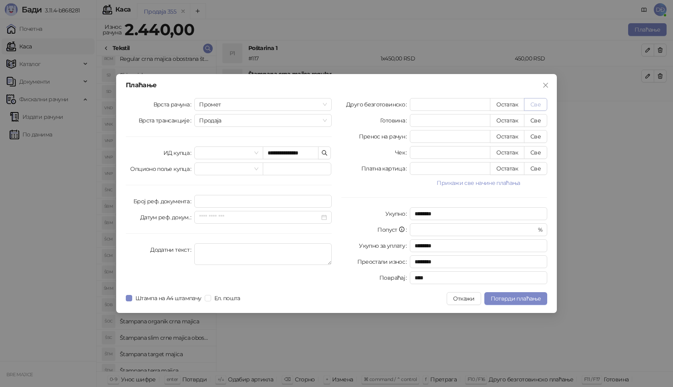
type input "****"
click at [509, 301] on span "Потврди плаћање" at bounding box center [516, 298] width 50 height 7
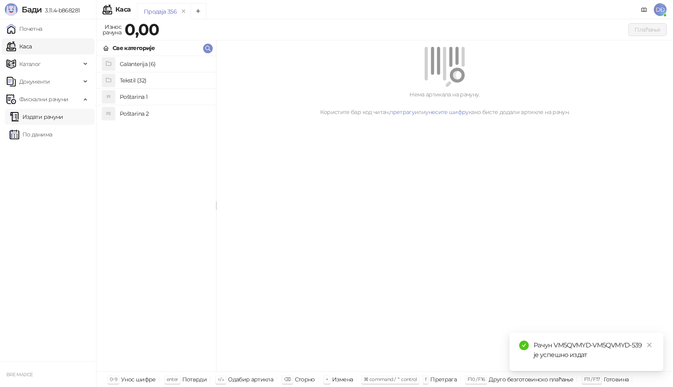
click at [62, 116] on link "Издати рачуни" at bounding box center [37, 117] width 54 height 16
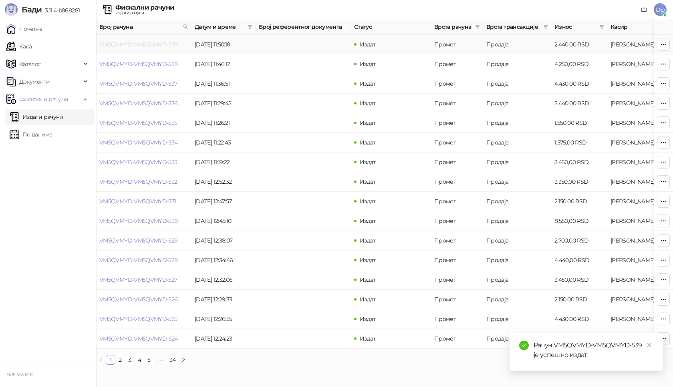
click at [122, 44] on link "VM5QVMYD-VM5QVMYD-539" at bounding box center [138, 44] width 78 height 7
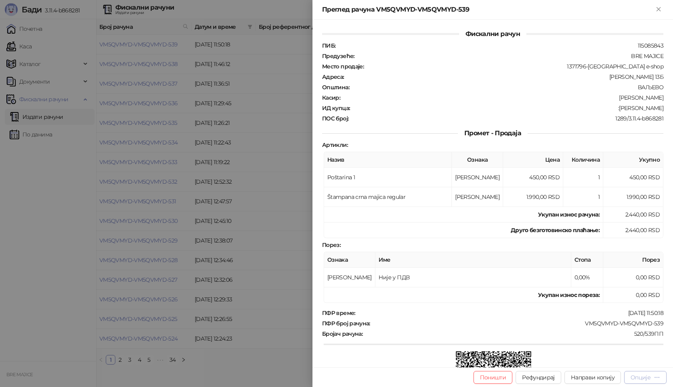
click at [640, 376] on div "Опције" at bounding box center [640, 377] width 20 height 7
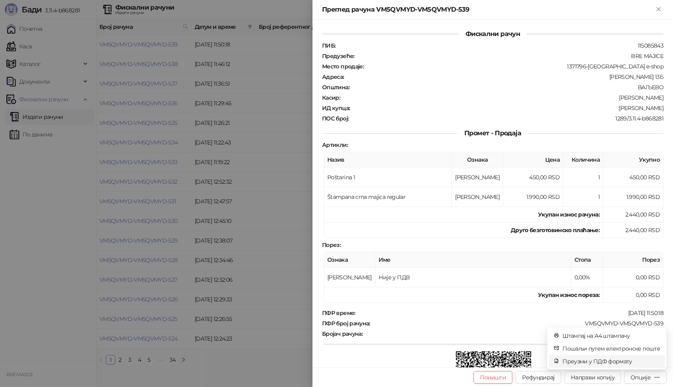
click at [622, 363] on span "Преузми у ПДФ формату" at bounding box center [611, 361] width 98 height 9
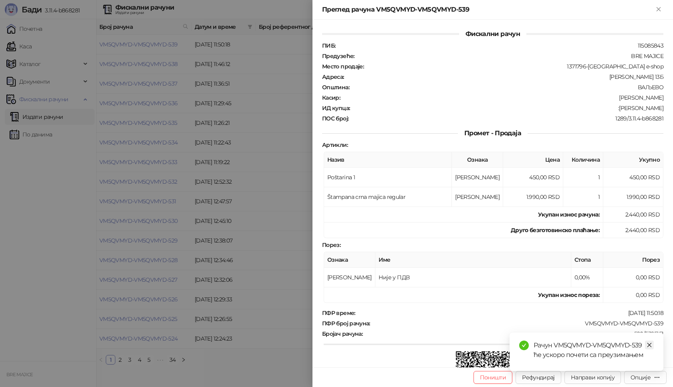
click at [649, 344] on icon "close" at bounding box center [649, 345] width 6 height 6
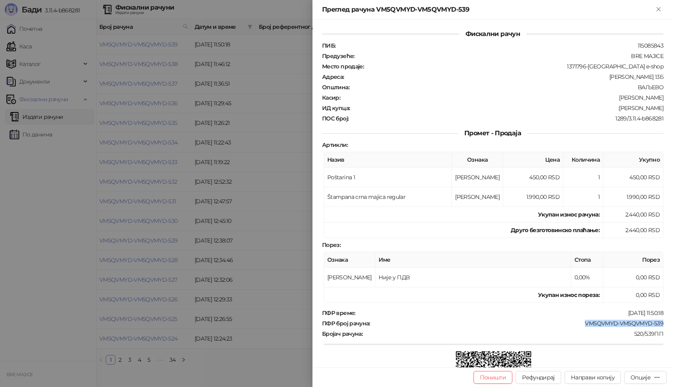
drag, startPoint x: 660, startPoint y: 324, endPoint x: 572, endPoint y: 324, distance: 88.1
click at [572, 324] on div "Фискални рачун ПИБ : 115085843 Предузеће : BRE MAJICE Место продаје : 1371796-[…" at bounding box center [492, 194] width 360 height 348
drag, startPoint x: 659, startPoint y: 107, endPoint x: 619, endPoint y: 110, distance: 40.2
click at [619, 110] on div "Фискални рачун ПИБ : 115085843 Предузеће : BRE MAJICE Место продаје : 1371796-[…" at bounding box center [492, 194] width 360 height 348
click at [606, 110] on div ":[PERSON_NAME]" at bounding box center [507, 108] width 314 height 7
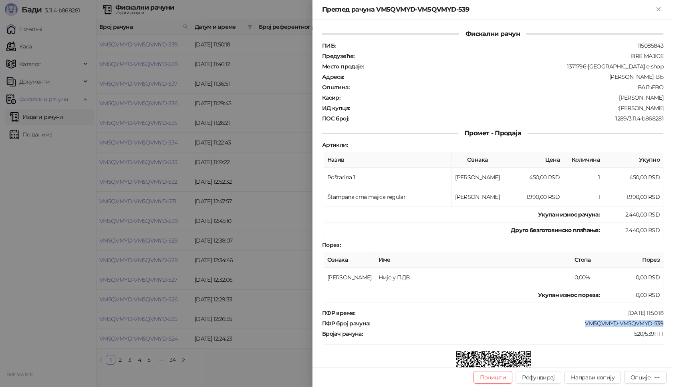
drag, startPoint x: 650, startPoint y: 108, endPoint x: 638, endPoint y: 106, distance: 12.6
click at [638, 106] on div ":[PERSON_NAME]" at bounding box center [507, 108] width 314 height 7
click at [639, 105] on div ":[PERSON_NAME]" at bounding box center [507, 108] width 314 height 7
click at [658, 106] on div "Фискални рачун ПИБ : 115085843 Предузеће : BRE MAJICE Место продаје : 1371796-[…" at bounding box center [492, 194] width 360 height 348
drag, startPoint x: 652, startPoint y: 108, endPoint x: 621, endPoint y: 109, distance: 30.8
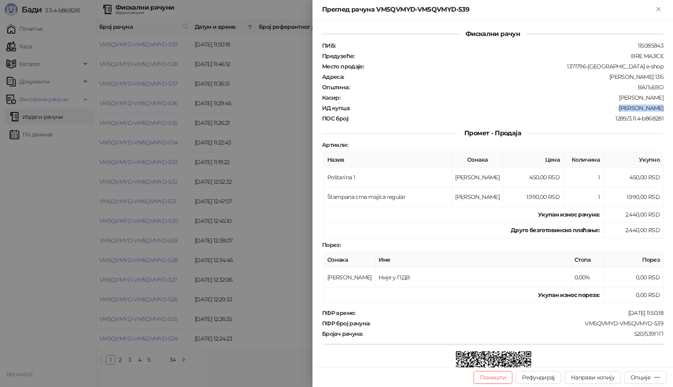
click at [621, 109] on div "Фискални рачун ПИБ : 115085843 Предузеће : BRE MAJICE Место продаје : 1371796-[…" at bounding box center [492, 194] width 360 height 348
click at [465, 255] on th "Име" at bounding box center [473, 260] width 196 height 16
drag, startPoint x: 656, startPoint y: 107, endPoint x: 619, endPoint y: 108, distance: 36.4
click at [619, 108] on div ":[PERSON_NAME]" at bounding box center [507, 108] width 314 height 7
click at [656, 8] on icon "Close" at bounding box center [658, 9] width 7 height 7
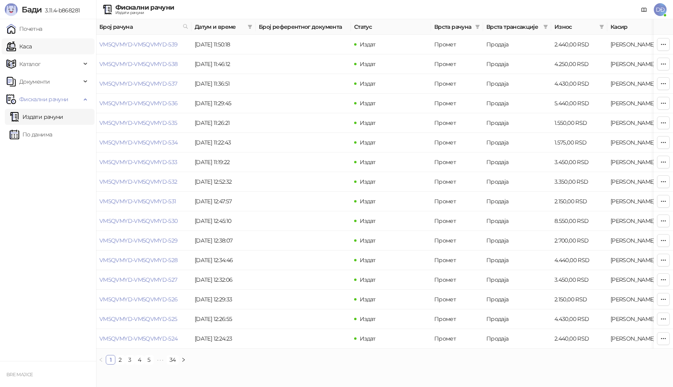
click at [30, 47] on link "Каса" at bounding box center [18, 46] width 25 height 16
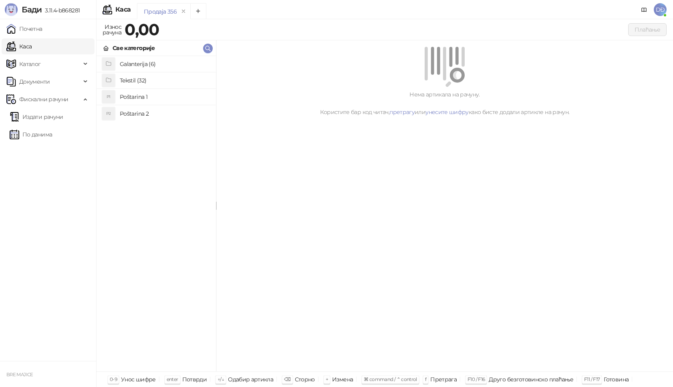
click at [136, 94] on h4 "Poštarina 1" at bounding box center [165, 97] width 90 height 13
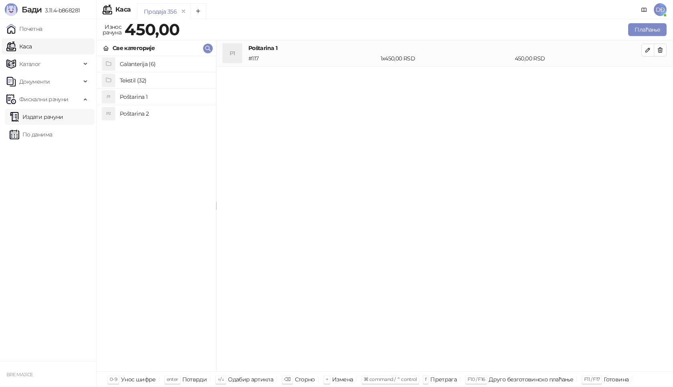
click at [42, 117] on link "Издати рачуни" at bounding box center [37, 117] width 54 height 16
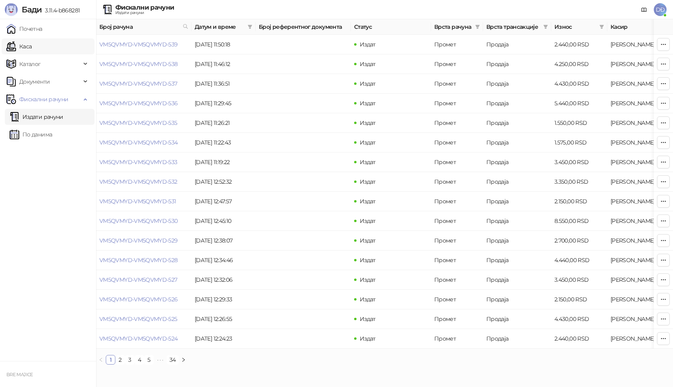
click at [32, 44] on link "Каса" at bounding box center [18, 46] width 25 height 16
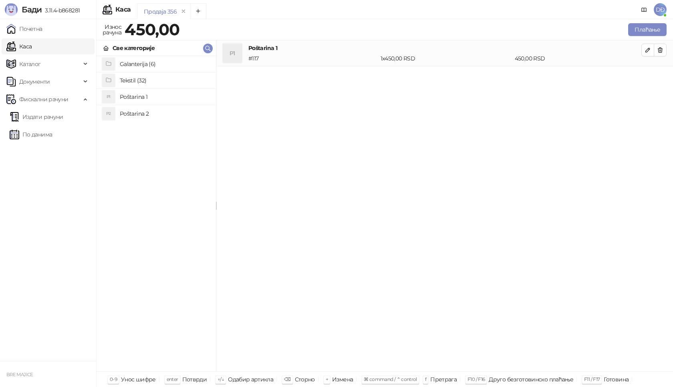
click at [125, 77] on h4 "Tekstil (32)" at bounding box center [165, 80] width 90 height 13
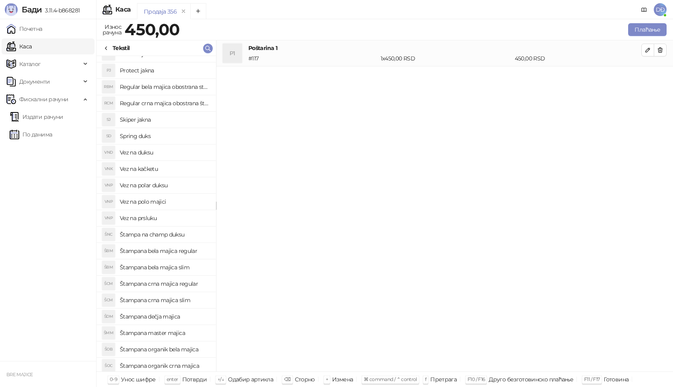
scroll to position [80, 0]
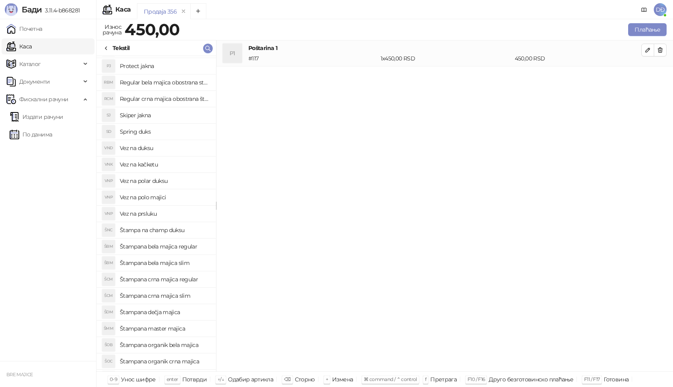
click at [171, 248] on h4 "Štampana bela majica regular" at bounding box center [165, 246] width 90 height 13
click at [648, 76] on icon "button" at bounding box center [647, 76] width 6 height 6
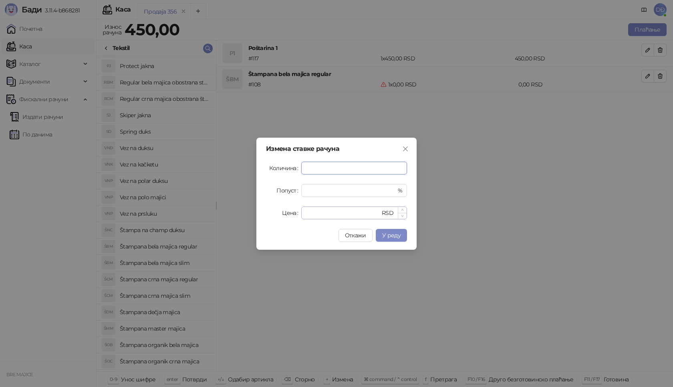
type input "*"
drag, startPoint x: 318, startPoint y: 214, endPoint x: 275, endPoint y: 214, distance: 43.3
click at [275, 214] on div "Цена * RSD" at bounding box center [336, 213] width 141 height 13
type input "****"
click at [396, 238] on span "У реду" at bounding box center [391, 235] width 18 height 7
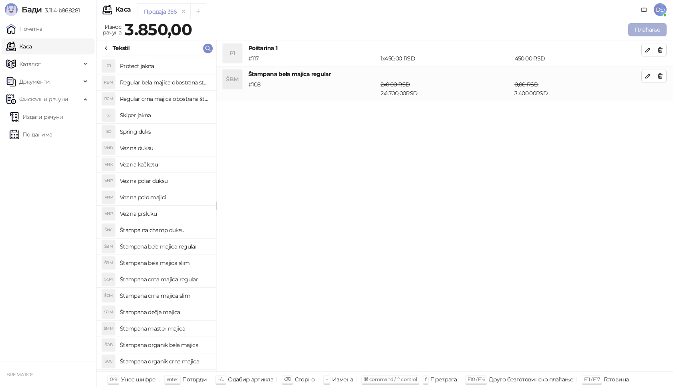
click at [653, 28] on button "Плаћање" at bounding box center [647, 29] width 38 height 13
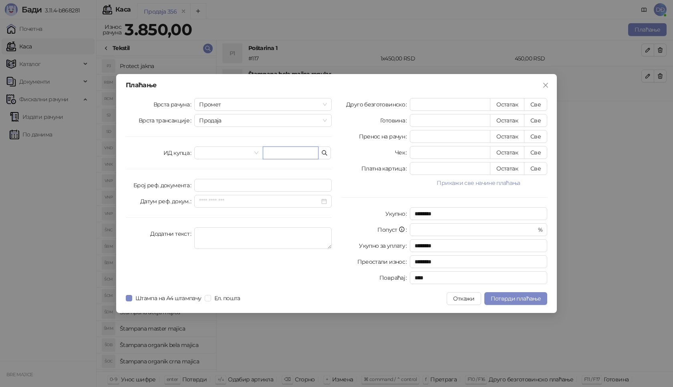
click at [272, 151] on input "text" at bounding box center [291, 153] width 56 height 13
paste input "**********"
type input "**********"
click at [535, 106] on button "Све" at bounding box center [535, 104] width 23 height 13
type input "****"
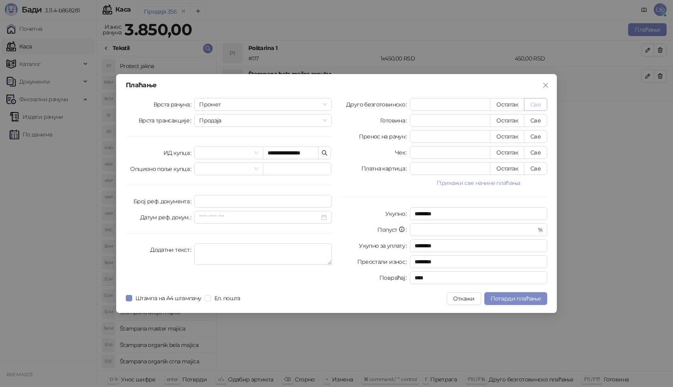
type input "****"
click at [510, 299] on span "Потврди плаћање" at bounding box center [516, 298] width 50 height 7
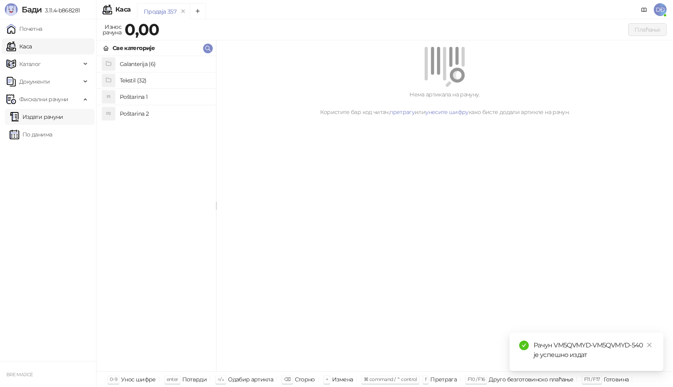
click at [48, 119] on link "Издати рачуни" at bounding box center [37, 117] width 54 height 16
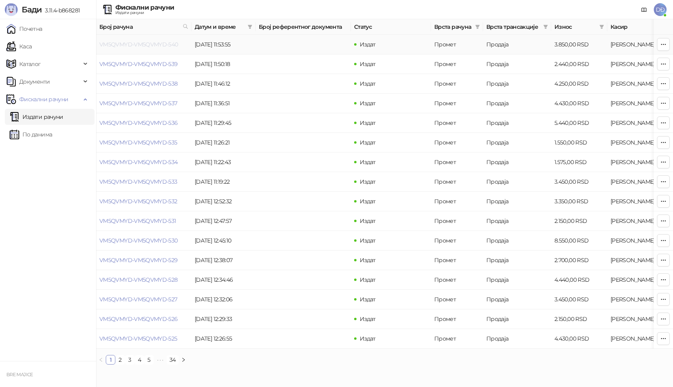
click at [148, 45] on link "VM5QVMYD-VM5QVMYD-540" at bounding box center [138, 44] width 79 height 7
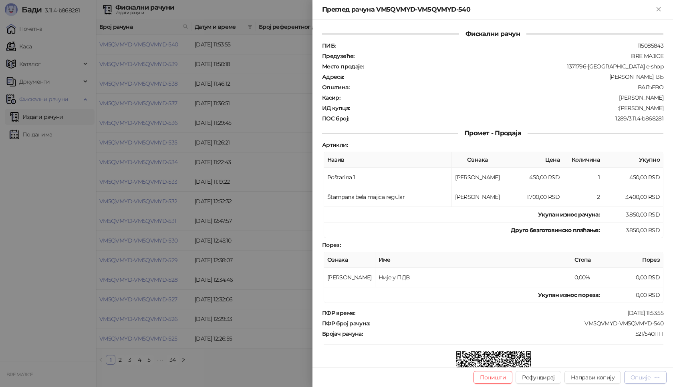
click at [636, 380] on div "Опције" at bounding box center [640, 377] width 20 height 7
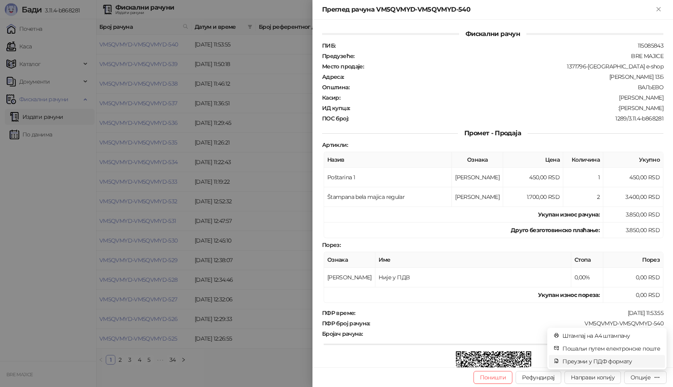
click at [600, 360] on span "Преузми у ПДФ формату" at bounding box center [611, 361] width 98 height 9
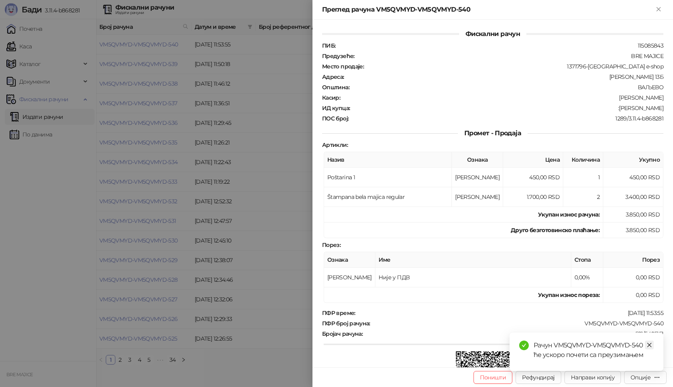
click at [647, 345] on icon "close" at bounding box center [649, 345] width 6 height 6
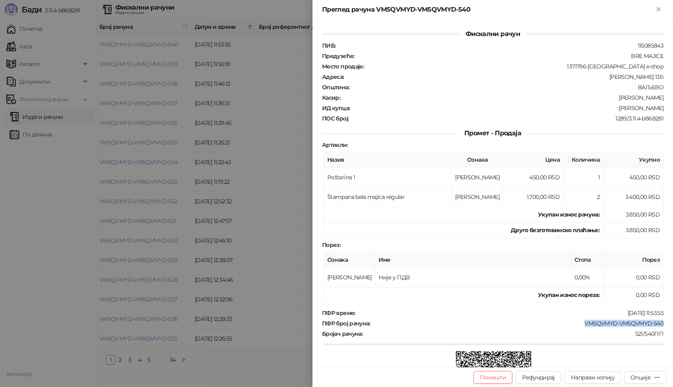
drag, startPoint x: 658, startPoint y: 324, endPoint x: 576, endPoint y: 325, distance: 82.5
click at [576, 325] on div "Фискални рачун ПИБ : 115085843 Предузеће : BRE MAJICE Место продаје : 1371796-B…" at bounding box center [492, 194] width 360 height 348
drag, startPoint x: 657, startPoint y: 108, endPoint x: 616, endPoint y: 108, distance: 41.3
click at [616, 108] on div "ИД купца : :[PERSON_NAME]" at bounding box center [492, 108] width 344 height 7
click at [656, 8] on icon "Close" at bounding box center [658, 9] width 7 height 7
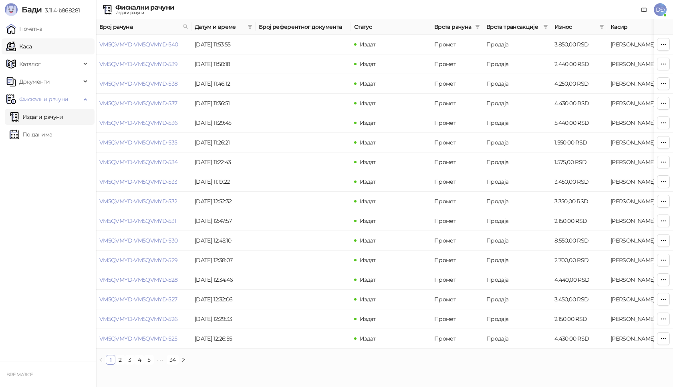
click at [32, 49] on link "Каса" at bounding box center [18, 46] width 25 height 16
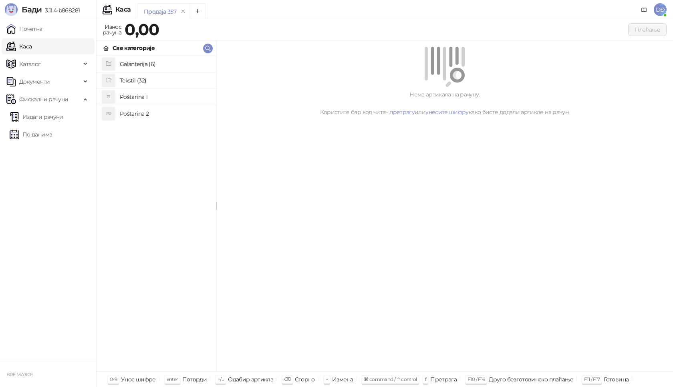
click at [138, 94] on h4 "Poštarina 1" at bounding box center [165, 97] width 90 height 13
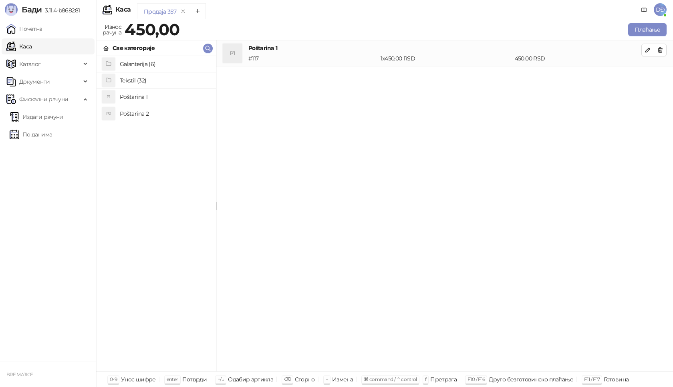
click at [139, 82] on h4 "Tekstil (32)" at bounding box center [165, 80] width 90 height 13
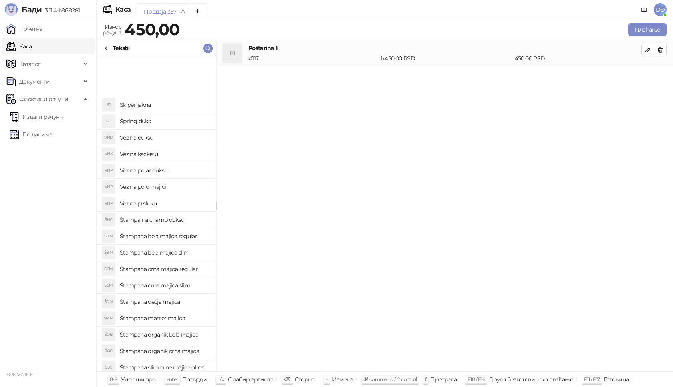
scroll to position [160, 0]
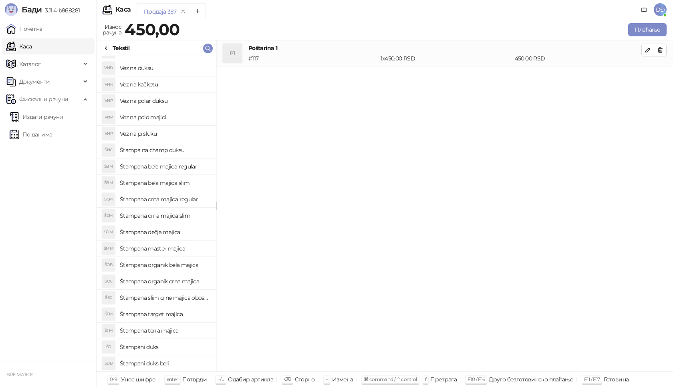
click at [183, 298] on h4 "Štampana slim crne majica obostrano" at bounding box center [165, 298] width 90 height 13
click at [658, 76] on icon "button" at bounding box center [660, 76] width 4 height 5
click at [171, 215] on h4 "Štampana crna majica slim" at bounding box center [165, 215] width 90 height 13
click at [646, 75] on icon "button" at bounding box center [647, 76] width 6 height 6
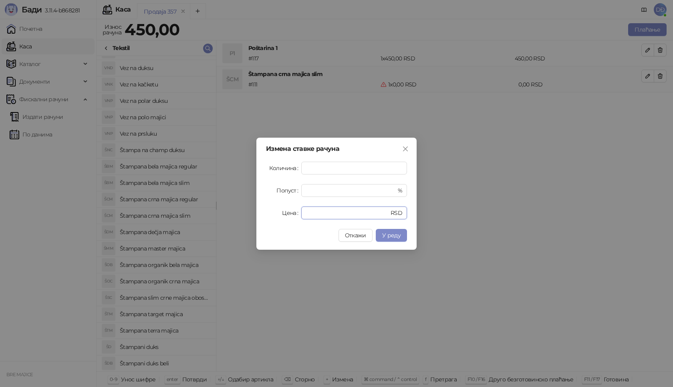
drag, startPoint x: 325, startPoint y: 215, endPoint x: 290, endPoint y: 213, distance: 34.9
click at [290, 213] on div "Цена * RSD" at bounding box center [336, 213] width 141 height 13
type input "****"
click at [390, 235] on span "У реду" at bounding box center [391, 235] width 18 height 7
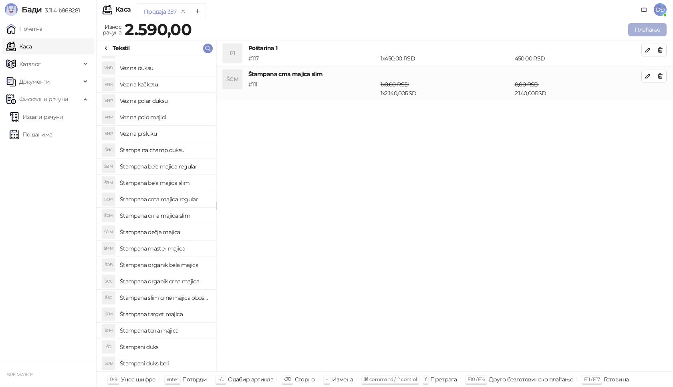
click at [643, 27] on button "Плаћање" at bounding box center [647, 29] width 38 height 13
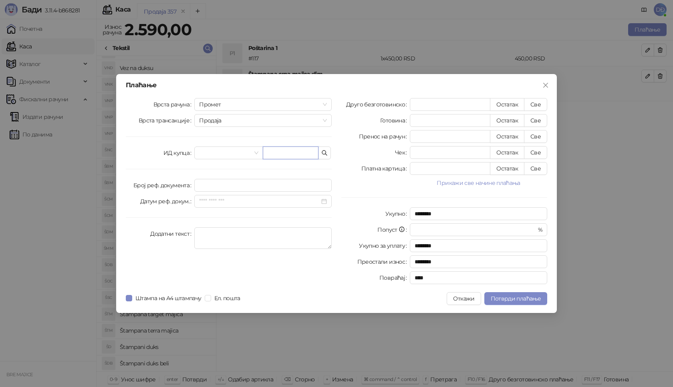
click at [287, 152] on input "text" at bounding box center [291, 153] width 56 height 13
paste input "**********"
type input "**********"
click at [533, 105] on button "Све" at bounding box center [535, 104] width 23 height 13
type input "****"
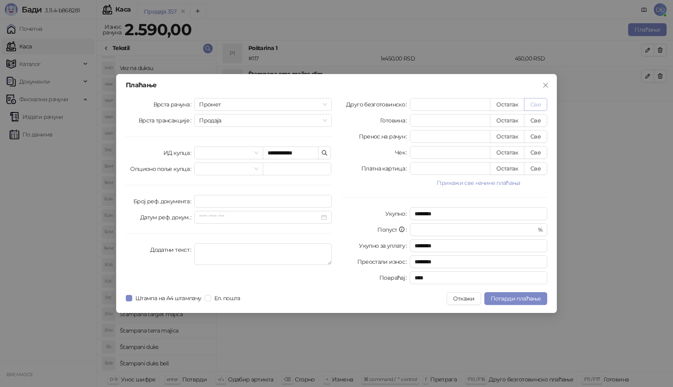
type input "****"
click at [497, 297] on span "Потврди плаћање" at bounding box center [516, 298] width 50 height 7
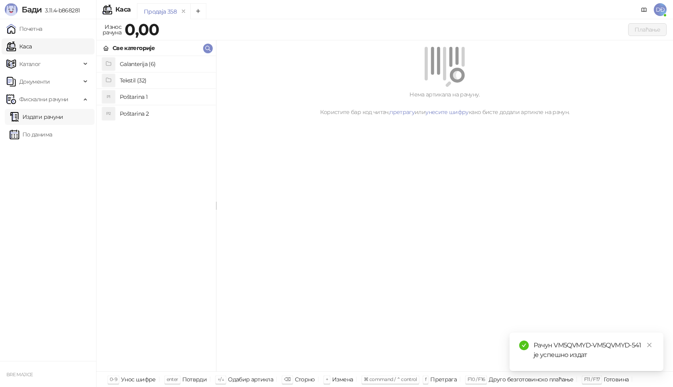
click at [42, 119] on link "Издати рачуни" at bounding box center [37, 117] width 54 height 16
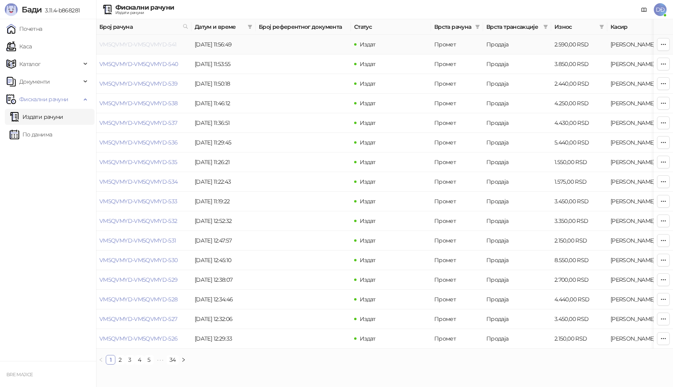
click at [139, 44] on link "VM5QVMYD-VM5QVMYD-541" at bounding box center [137, 44] width 77 height 7
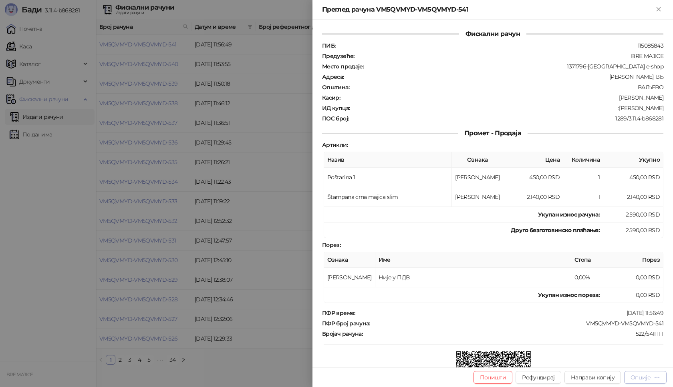
click at [644, 377] on div "Опције" at bounding box center [640, 377] width 20 height 7
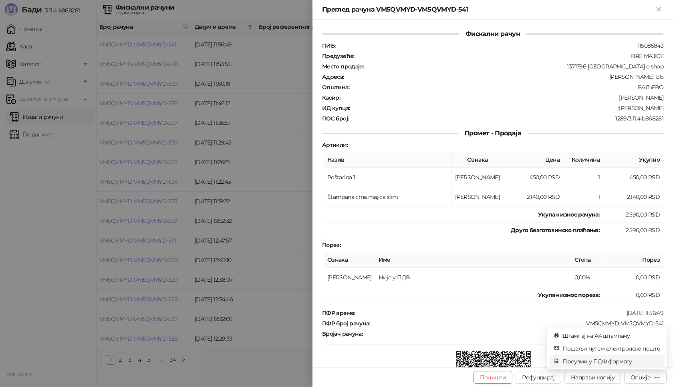
click at [620, 362] on span "Преузми у ПДФ формату" at bounding box center [611, 361] width 98 height 9
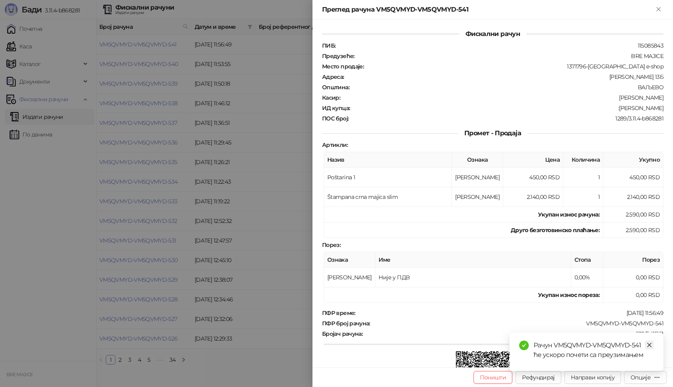
click at [650, 346] on icon "close" at bounding box center [649, 345] width 6 height 6
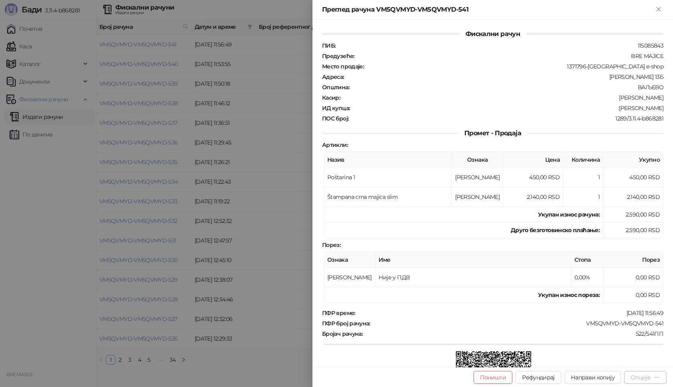
click at [642, 377] on div "Опције" at bounding box center [640, 377] width 20 height 7
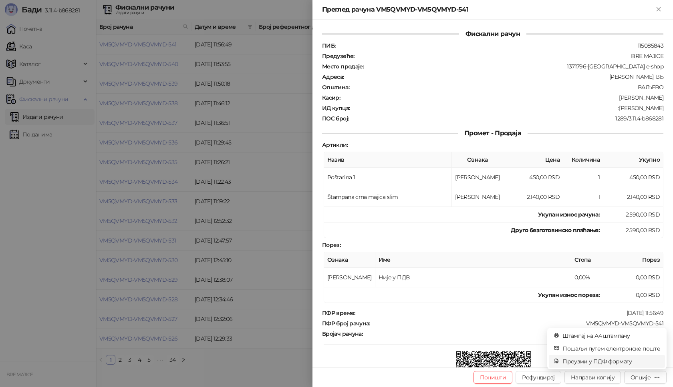
click at [620, 365] on span "Преузми у ПДФ формату" at bounding box center [611, 361] width 98 height 9
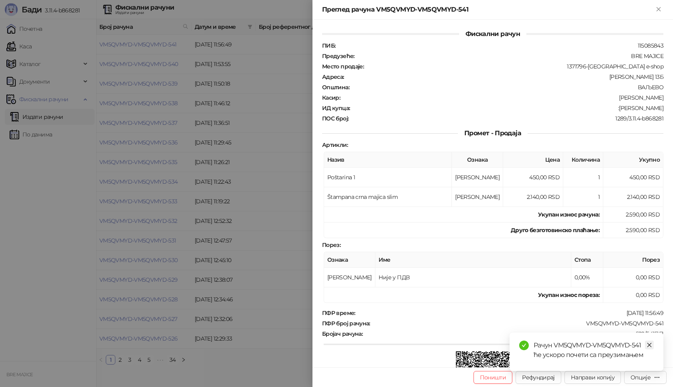
click at [650, 347] on icon "close" at bounding box center [649, 345] width 6 height 6
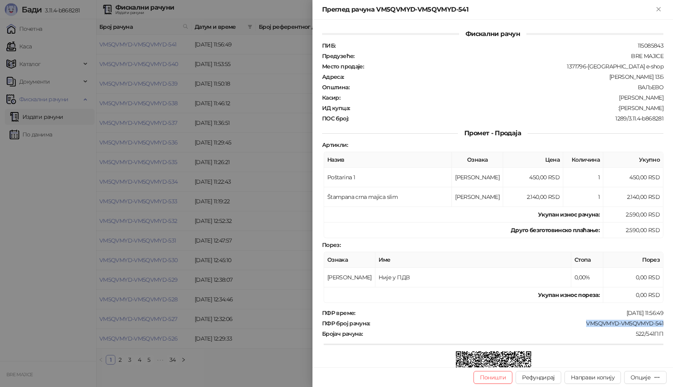
drag, startPoint x: 662, startPoint y: 325, endPoint x: 580, endPoint y: 323, distance: 82.9
click at [580, 323] on div "Фискални рачун ПИБ : 115085843 Предузеће : BRE MAJICE Место продаје : 1371796-B…" at bounding box center [492, 194] width 360 height 348
drag, startPoint x: 655, startPoint y: 109, endPoint x: 625, endPoint y: 109, distance: 30.0
click at [625, 109] on div ":[PERSON_NAME]" at bounding box center [507, 108] width 314 height 7
click at [660, 10] on icon "Close" at bounding box center [658, 9] width 7 height 7
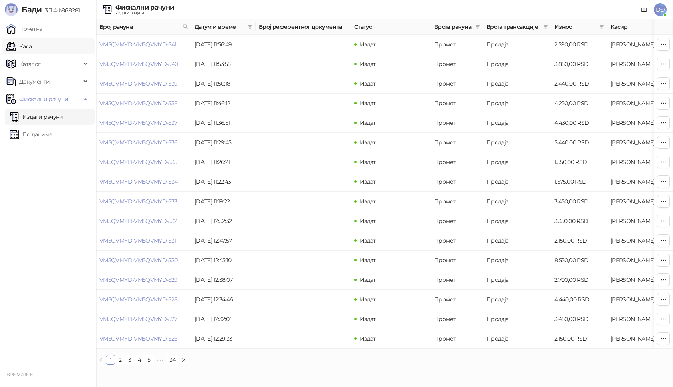
click at [32, 46] on link "Каса" at bounding box center [18, 46] width 25 height 16
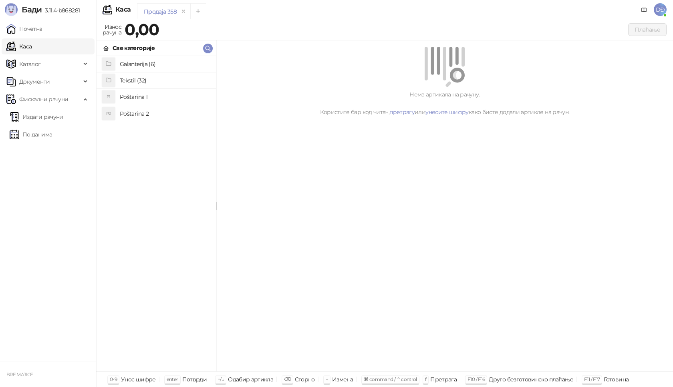
click at [132, 95] on h4 "Poštarina 1" at bounding box center [165, 97] width 90 height 13
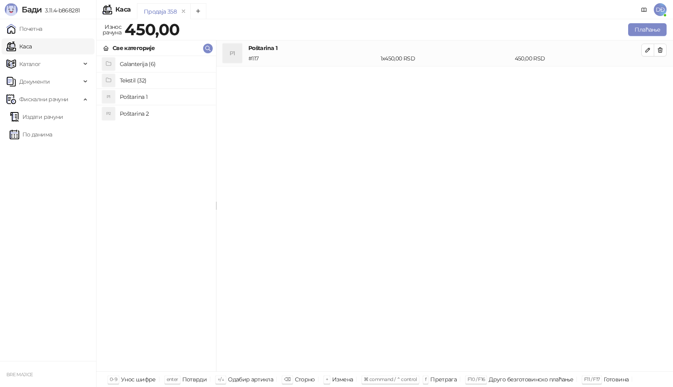
click at [138, 77] on h4 "Tekstil (32)" at bounding box center [165, 80] width 90 height 13
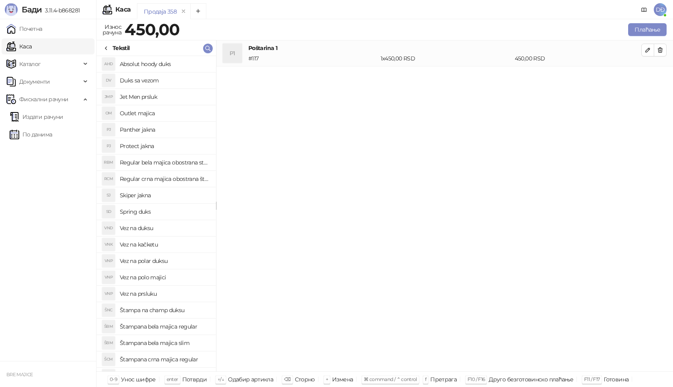
click at [181, 360] on h4 "Štampana crna majica regular" at bounding box center [165, 359] width 90 height 13
click at [645, 76] on icon "button" at bounding box center [647, 76] width 6 height 6
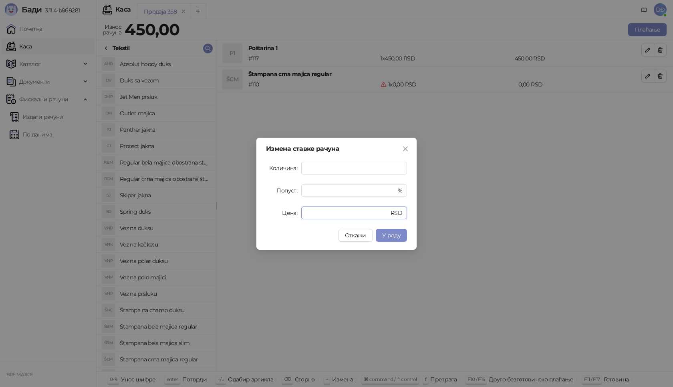
drag, startPoint x: 316, startPoint y: 210, endPoint x: 290, endPoint y: 214, distance: 26.7
click at [290, 214] on div "Цена * RSD" at bounding box center [336, 213] width 141 height 13
type input "****"
click at [400, 236] on span "У реду" at bounding box center [391, 235] width 18 height 7
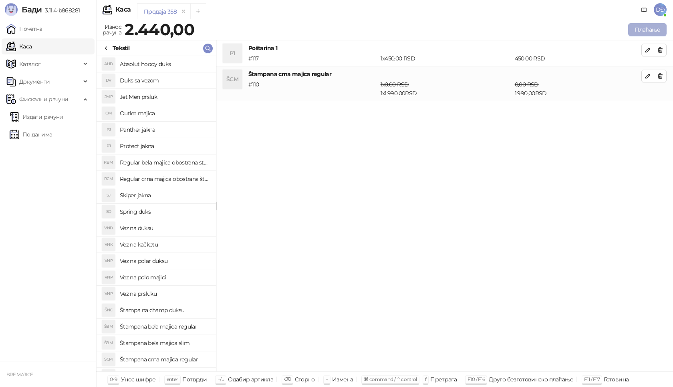
click at [649, 27] on button "Плаћање" at bounding box center [647, 29] width 38 height 13
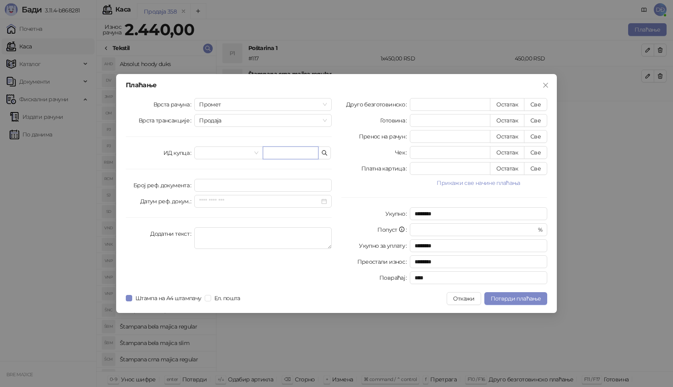
click at [278, 155] on input "text" at bounding box center [291, 153] width 56 height 13
paste input "**********"
type input "**********"
click at [539, 105] on button "Све" at bounding box center [535, 104] width 23 height 13
type input "****"
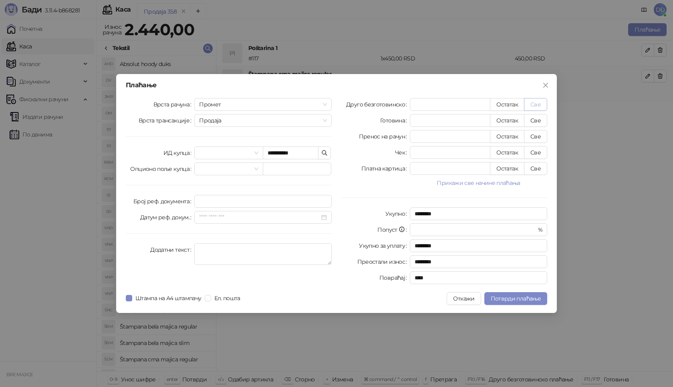
type input "****"
click at [509, 299] on span "Потврди плаћање" at bounding box center [516, 298] width 50 height 7
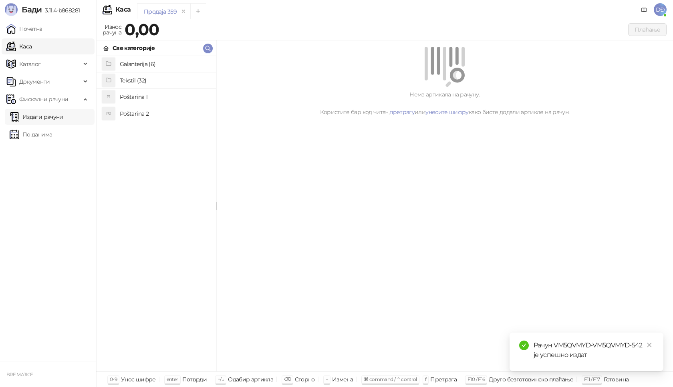
click at [42, 116] on link "Издати рачуни" at bounding box center [37, 117] width 54 height 16
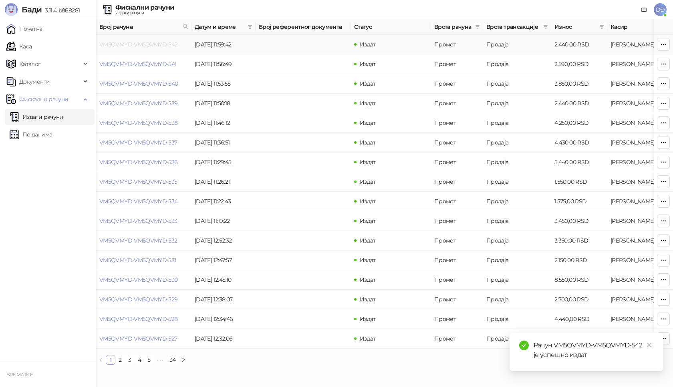
click at [157, 45] on link "VM5QVMYD-VM5QVMYD-542" at bounding box center [138, 44] width 78 height 7
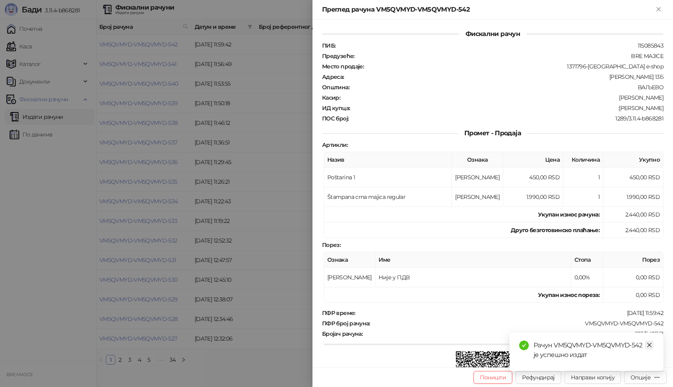
click at [650, 344] on icon "close" at bounding box center [649, 345] width 6 height 6
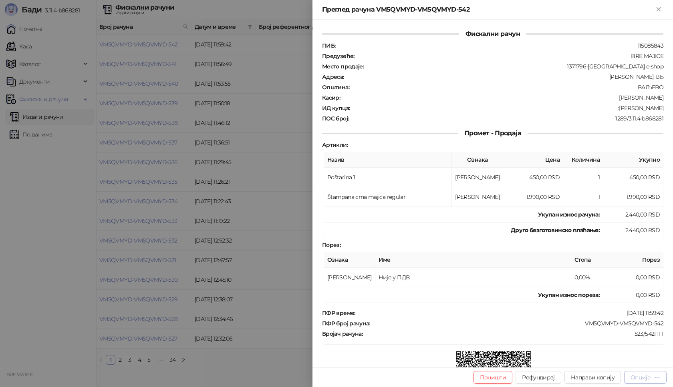
click at [648, 378] on div "Опције" at bounding box center [640, 377] width 20 height 7
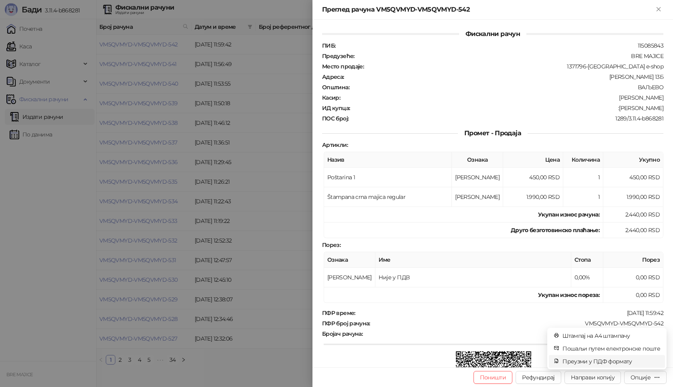
click at [608, 361] on span "Преузми у ПДФ формату" at bounding box center [611, 361] width 98 height 9
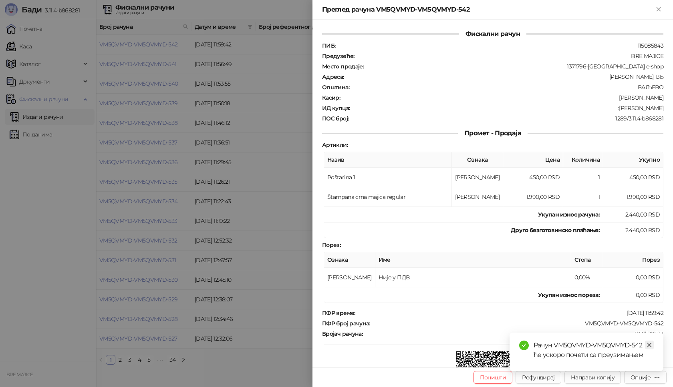
click at [650, 345] on icon "close" at bounding box center [649, 345] width 6 height 6
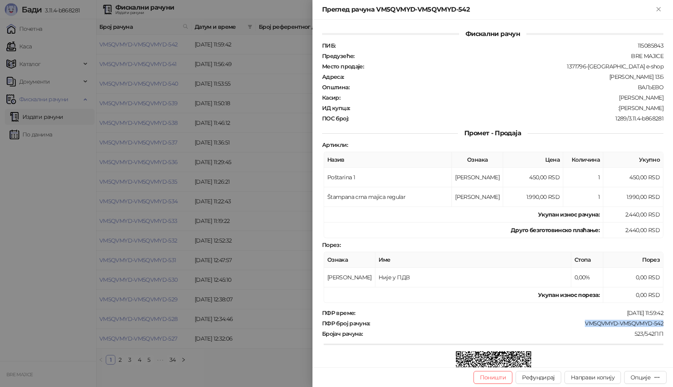
drag, startPoint x: 659, startPoint y: 322, endPoint x: 576, endPoint y: 322, distance: 83.7
click at [576, 322] on div "Фискални рачун ПИБ : 115085843 Предузеће : BRE MAJICE Место продаје : 1371796-[…" at bounding box center [492, 194] width 360 height 348
drag, startPoint x: 656, startPoint y: 108, endPoint x: 632, endPoint y: 109, distance: 24.1
click at [632, 109] on div ":[PERSON_NAME]" at bounding box center [507, 108] width 314 height 7
click at [659, 10] on icon "Close" at bounding box center [658, 9] width 4 height 4
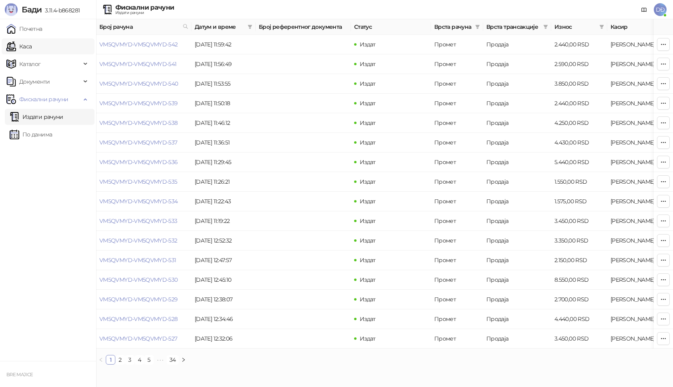
click at [32, 48] on link "Каса" at bounding box center [18, 46] width 25 height 16
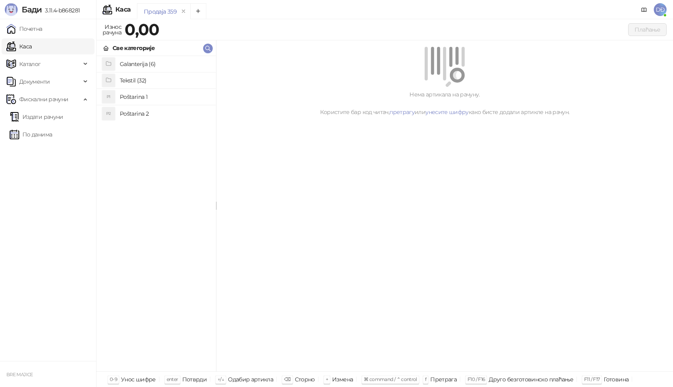
click at [134, 79] on h4 "Tekstil (32)" at bounding box center [165, 80] width 90 height 13
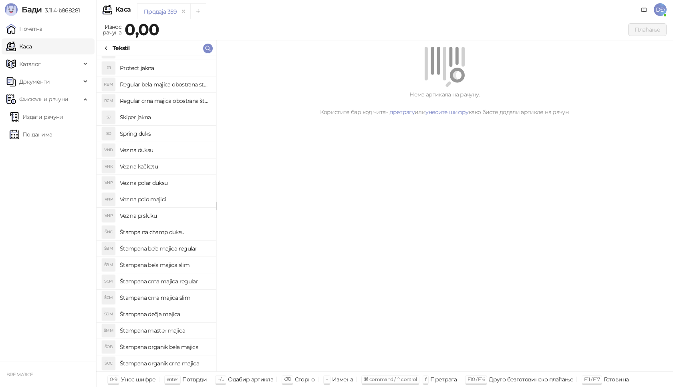
scroll to position [80, 0]
click at [159, 129] on h4 "Spring duks" at bounding box center [165, 131] width 90 height 13
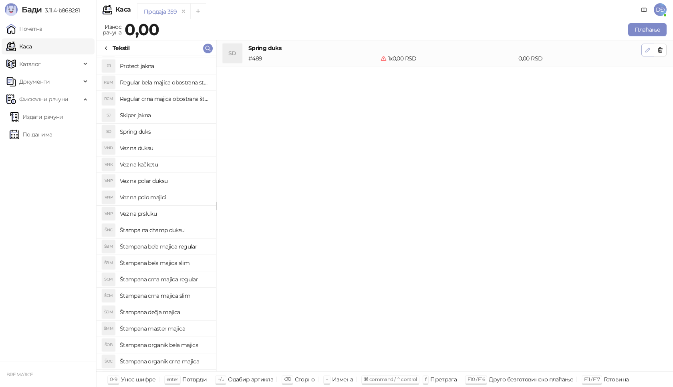
click at [650, 50] on icon "button" at bounding box center [647, 50] width 6 height 6
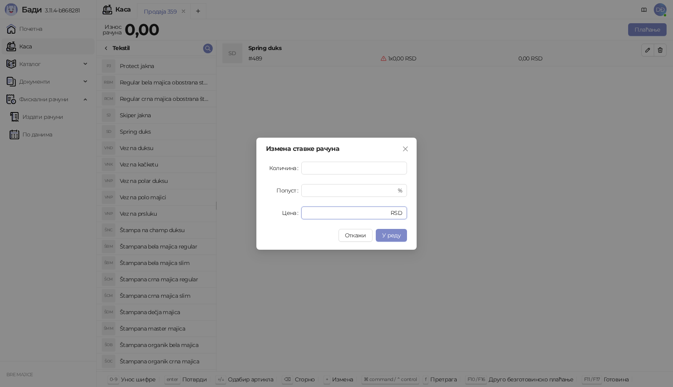
drag, startPoint x: 326, startPoint y: 216, endPoint x: 268, endPoint y: 211, distance: 57.5
click at [272, 216] on div "Цена * RSD" at bounding box center [336, 213] width 141 height 13
click at [393, 232] on span "У реду" at bounding box center [391, 235] width 18 height 7
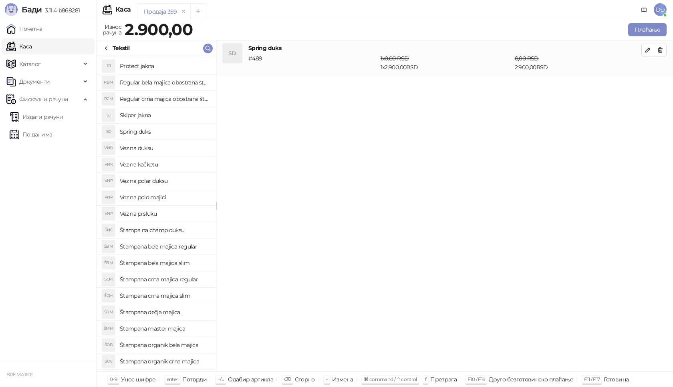
scroll to position [210, 0]
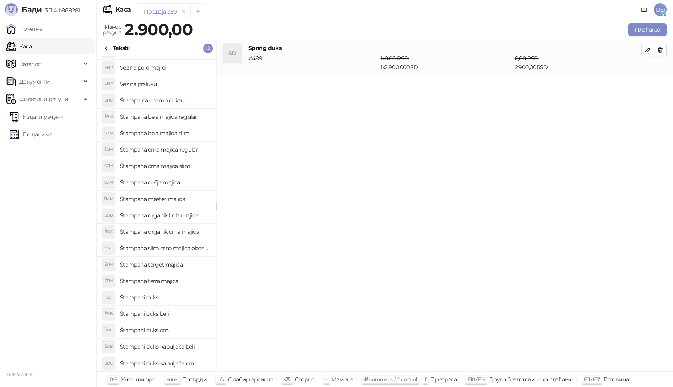
click at [186, 361] on h4 "Štampani duks-kapuljača crni" at bounding box center [165, 363] width 90 height 13
click at [652, 84] on button "button" at bounding box center [647, 84] width 13 height 13
type input "*"
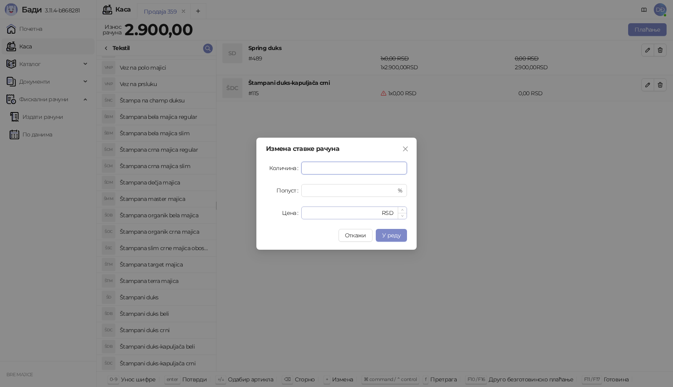
type input "*"
drag, startPoint x: 310, startPoint y: 211, endPoint x: 295, endPoint y: 212, distance: 14.9
click at [295, 212] on div "Цена * RSD" at bounding box center [336, 213] width 141 height 13
type input "****"
click at [390, 235] on span "У реду" at bounding box center [391, 235] width 18 height 7
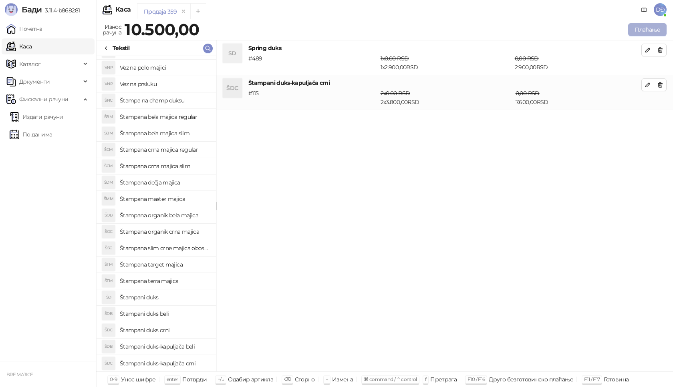
click at [641, 27] on button "Плаћање" at bounding box center [647, 29] width 38 height 13
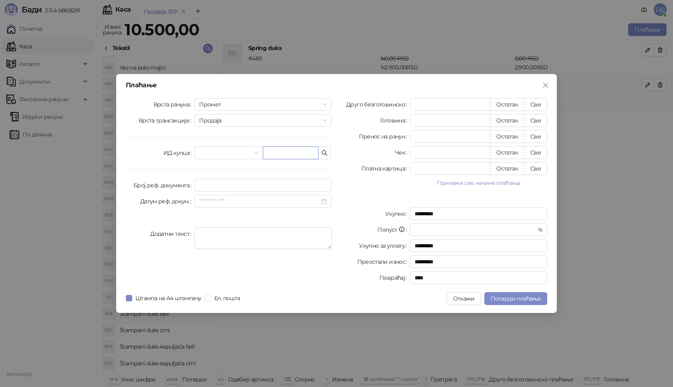
click at [277, 147] on input "text" at bounding box center [291, 153] width 56 height 13
paste input "**********"
type input "**********"
click at [535, 101] on button "Све" at bounding box center [535, 104] width 23 height 13
type input "*****"
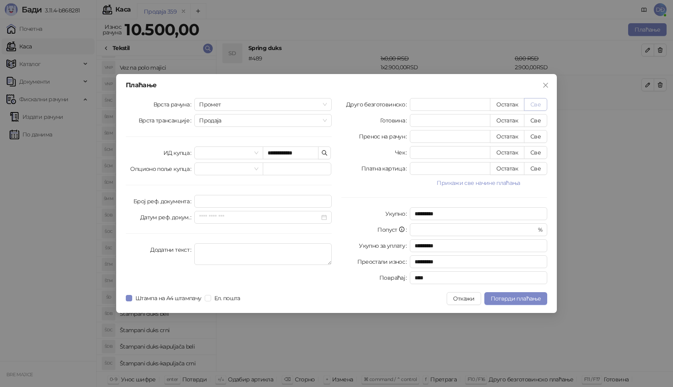
type input "****"
click at [517, 302] on span "Потврди плаћање" at bounding box center [516, 298] width 50 height 7
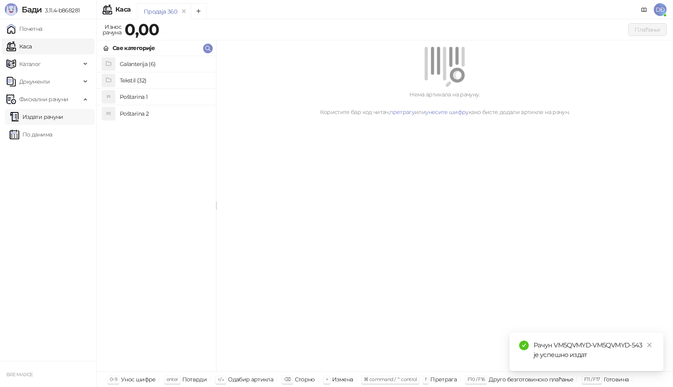
click at [61, 118] on link "Издати рачуни" at bounding box center [37, 117] width 54 height 16
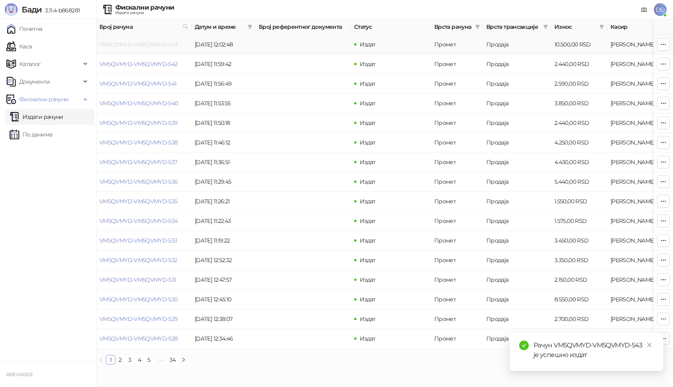
click at [133, 44] on link "VM5QVMYD-VM5QVMYD-543" at bounding box center [138, 44] width 78 height 7
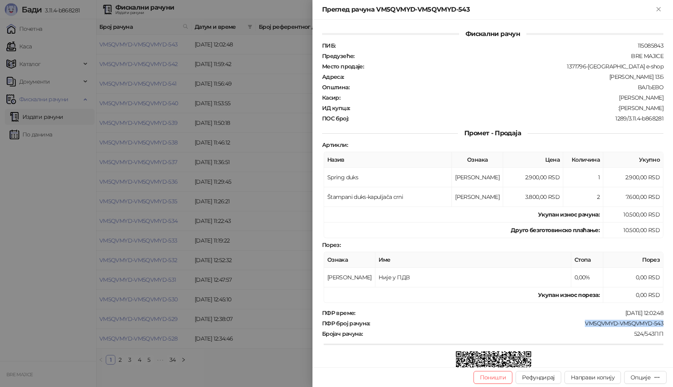
drag, startPoint x: 660, startPoint y: 324, endPoint x: 576, endPoint y: 325, distance: 84.1
click at [576, 325] on div "Фискални рачун ПИБ : 115085843 Предузеће : BRE MAJICE Место продаје : 1371796-B…" at bounding box center [492, 194] width 360 height 348
drag, startPoint x: 594, startPoint y: 337, endPoint x: 609, endPoint y: 363, distance: 30.0
click at [594, 338] on div "ПФР време : [DATE] 12:02:48 ПФР број рачуна : VM5QVMYD-VM5QVMYD-543 Бројач рачу…" at bounding box center [492, 369] width 344 height 119
click at [636, 376] on div "Опције" at bounding box center [640, 377] width 20 height 7
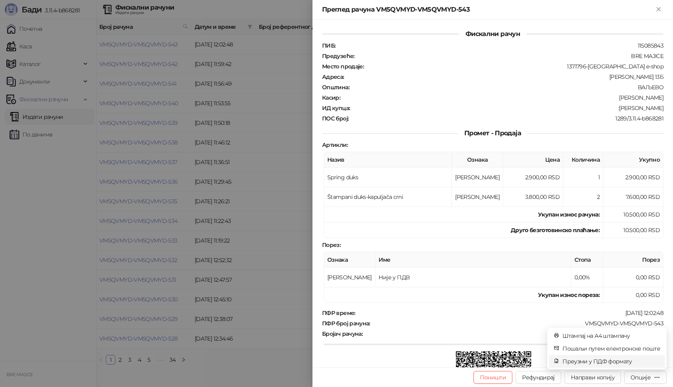
click at [617, 360] on span "Преузми у ПДФ формату" at bounding box center [611, 361] width 98 height 9
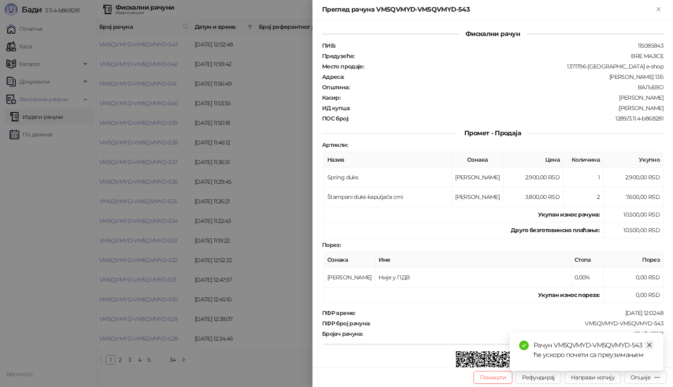
click at [650, 347] on icon "close" at bounding box center [649, 345] width 6 height 6
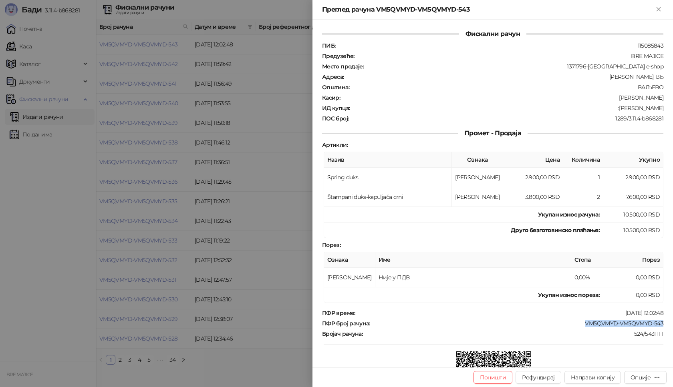
drag, startPoint x: 656, startPoint y: 325, endPoint x: 574, endPoint y: 324, distance: 82.5
click at [574, 324] on div "Фискални рачун ПИБ : 115085843 Предузеће : BRE MAJICE Место продаје : 1371796-B…" at bounding box center [492, 194] width 360 height 348
drag, startPoint x: 657, startPoint y: 107, endPoint x: 626, endPoint y: 110, distance: 31.7
click at [626, 110] on div "ИД купца : :[PERSON_NAME]" at bounding box center [492, 108] width 344 height 7
click at [659, 8] on icon "Close" at bounding box center [658, 9] width 7 height 7
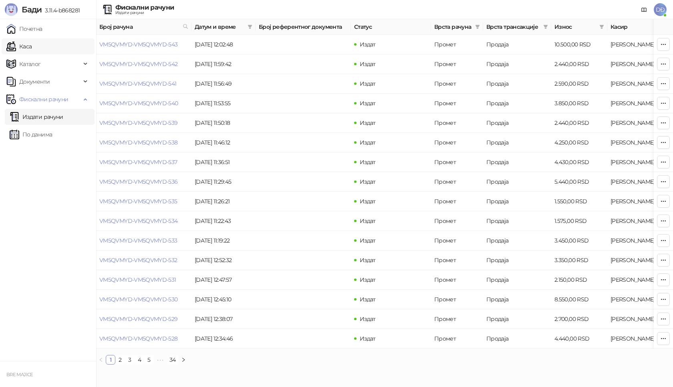
click at [32, 45] on link "Каса" at bounding box center [18, 46] width 25 height 16
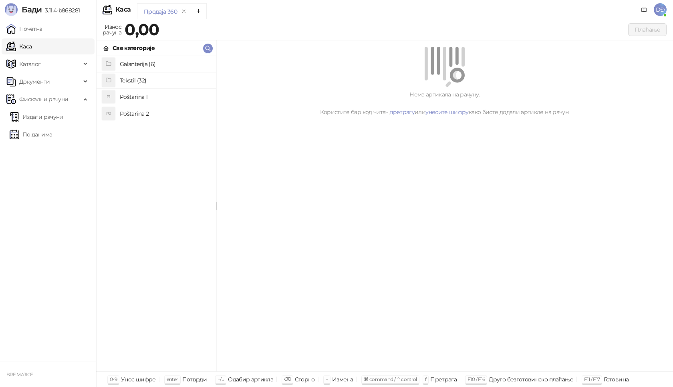
click at [135, 98] on h4 "Poštarina 1" at bounding box center [165, 97] width 90 height 13
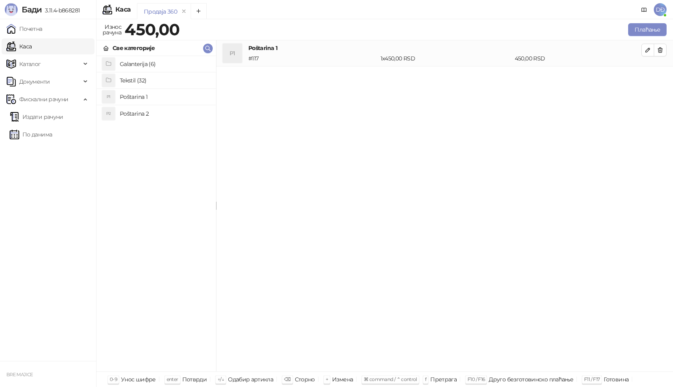
click at [139, 81] on h4 "Tekstil (32)" at bounding box center [165, 80] width 90 height 13
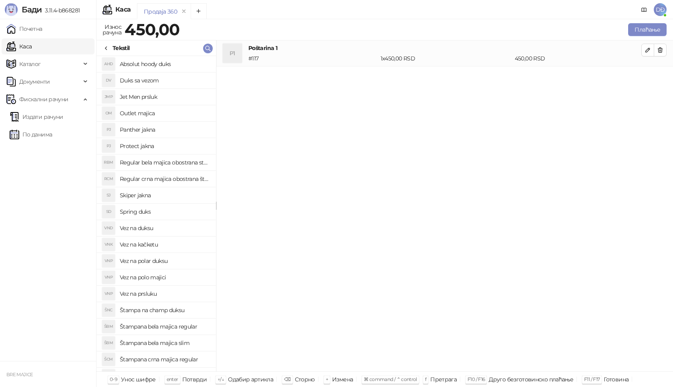
click at [149, 62] on h4 "Absolut hoody duks" at bounding box center [165, 64] width 90 height 13
click at [648, 71] on button "button" at bounding box center [647, 76] width 13 height 13
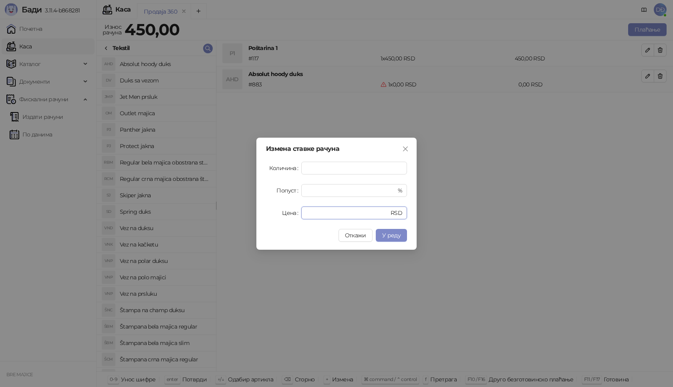
drag, startPoint x: 314, startPoint y: 212, endPoint x: 263, endPoint y: 213, distance: 51.3
click at [268, 215] on div "Цена * RSD" at bounding box center [336, 213] width 141 height 13
click at [392, 237] on span "У реду" at bounding box center [391, 235] width 18 height 7
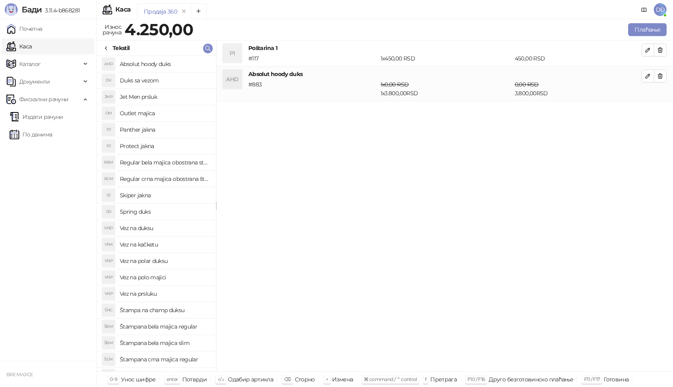
scroll to position [40, 0]
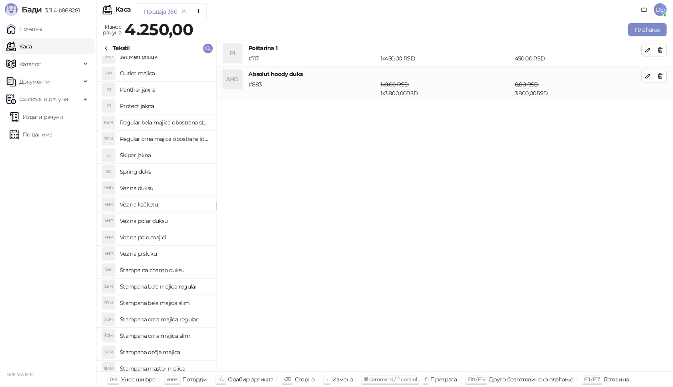
click at [187, 322] on h4 "Štampana crna majica regular" at bounding box center [165, 319] width 90 height 13
click at [650, 111] on button "button" at bounding box center [647, 111] width 13 height 13
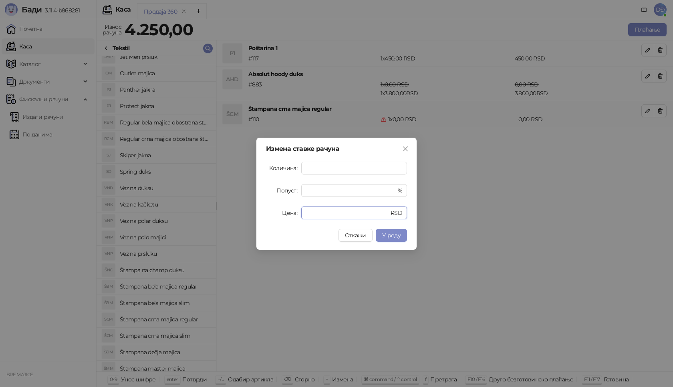
drag, startPoint x: 315, startPoint y: 214, endPoint x: 271, endPoint y: 213, distance: 43.7
click at [286, 215] on div "Цена * RSD" at bounding box center [336, 213] width 141 height 13
type input "****"
click at [398, 239] on button "У реду" at bounding box center [391, 235] width 31 height 13
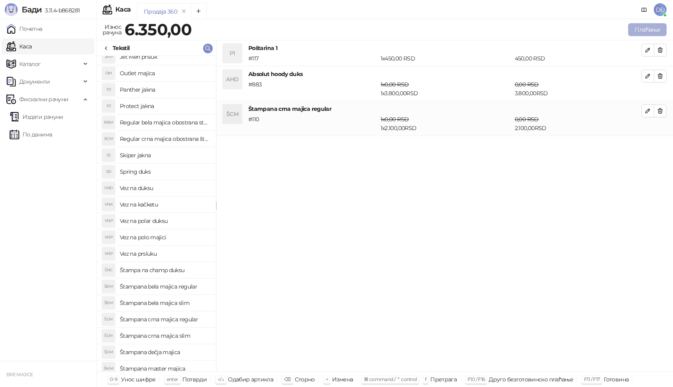
click at [646, 28] on button "Плаћање" at bounding box center [647, 29] width 38 height 13
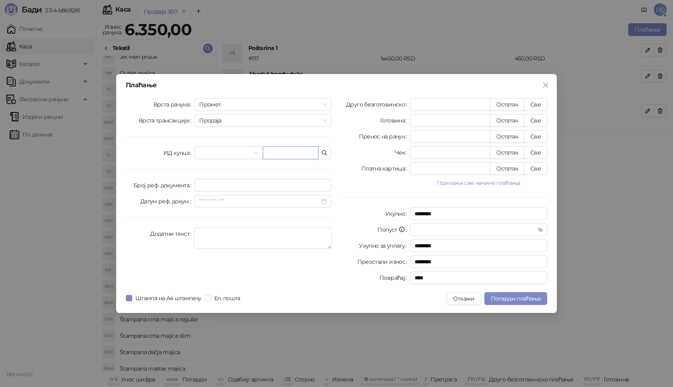
click at [287, 153] on input "text" at bounding box center [291, 153] width 56 height 13
paste input "**********"
type input "**********"
click at [533, 103] on button "Све" at bounding box center [535, 104] width 23 height 13
type input "****"
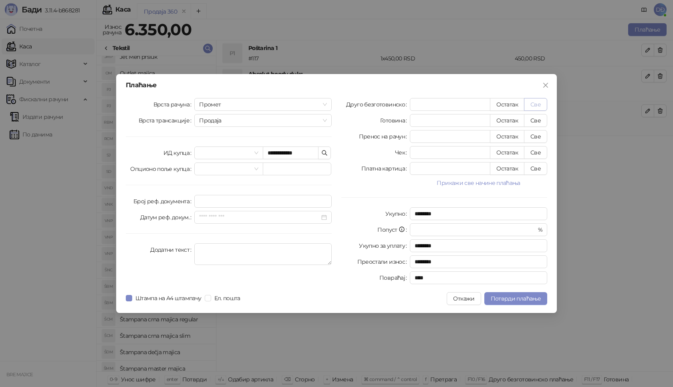
type input "****"
click at [520, 301] on span "Потврди плаћање" at bounding box center [516, 298] width 50 height 7
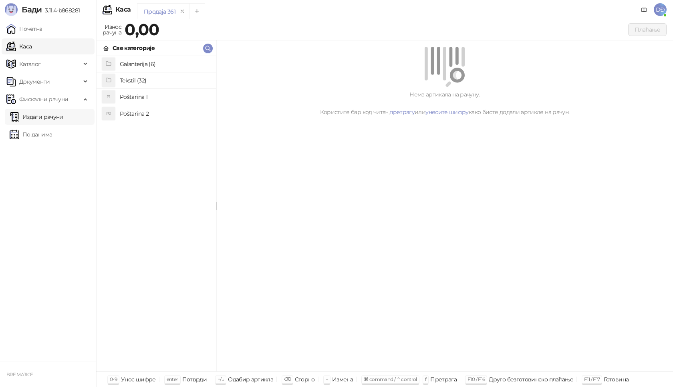
click at [58, 119] on link "Издати рачуни" at bounding box center [37, 117] width 54 height 16
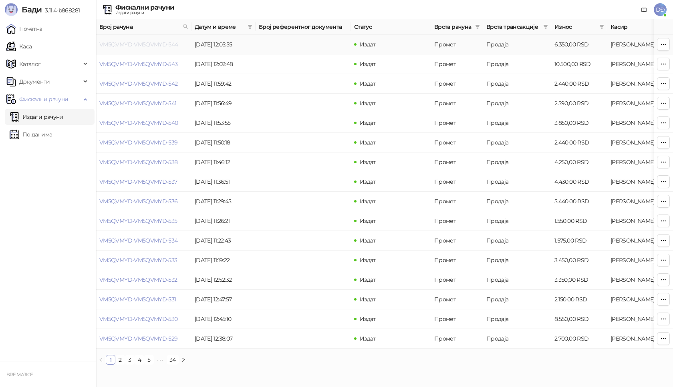
click at [141, 48] on td "VM5QVMYD-VM5QVMYD-544" at bounding box center [143, 45] width 95 height 20
click at [153, 45] on link "VM5QVMYD-VM5QVMYD-544" at bounding box center [138, 44] width 79 height 7
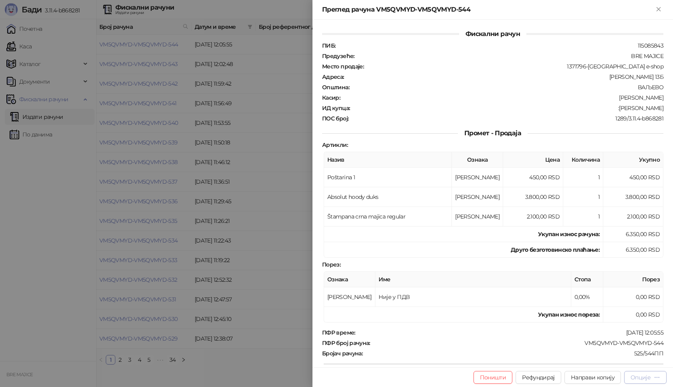
click at [642, 375] on div "Опције" at bounding box center [640, 377] width 20 height 7
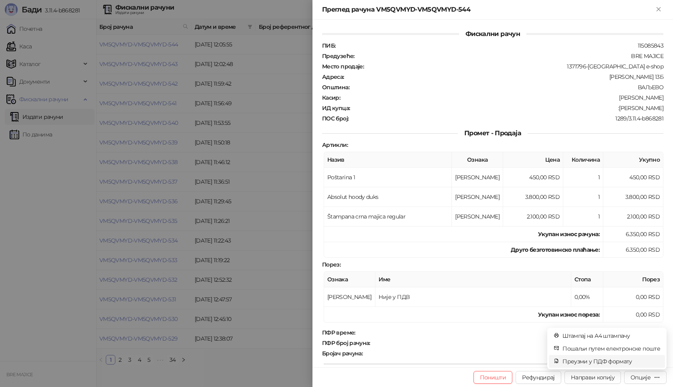
click at [614, 362] on span "Преузми у ПДФ формату" at bounding box center [611, 361] width 98 height 9
click at [650, 346] on icon "close" at bounding box center [649, 345] width 6 height 6
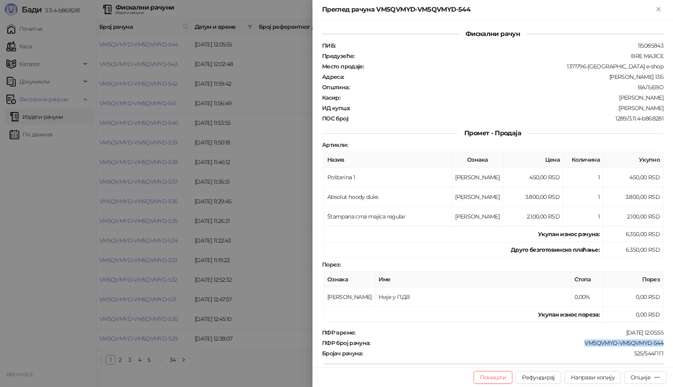
drag, startPoint x: 662, startPoint y: 344, endPoint x: 575, endPoint y: 344, distance: 87.3
click at [575, 344] on div "Фискални рачун ПИБ : 115085843 Предузеће : BRE MAJICE Место продаје : 1371796-[…" at bounding box center [492, 194] width 360 height 348
drag, startPoint x: 658, startPoint y: 107, endPoint x: 626, endPoint y: 111, distance: 32.2
click at [626, 111] on div "ИД купца : :[PERSON_NAME]" at bounding box center [492, 108] width 344 height 7
click at [656, 10] on icon "Close" at bounding box center [658, 9] width 7 height 7
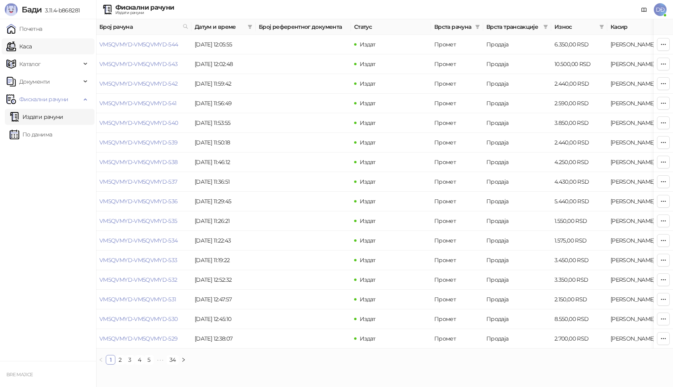
click at [32, 46] on link "Каса" at bounding box center [18, 46] width 25 height 16
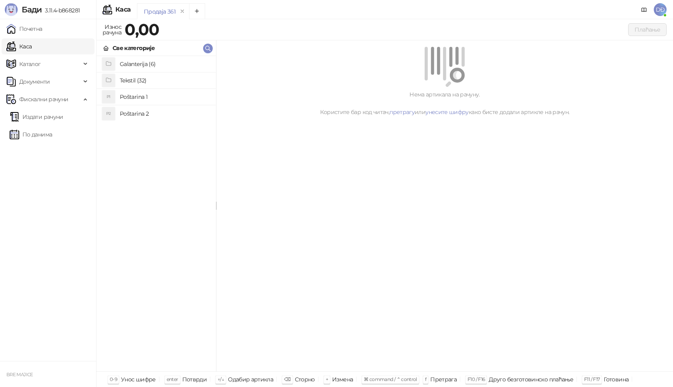
click at [126, 96] on h4 "Poštarina 1" at bounding box center [165, 97] width 90 height 13
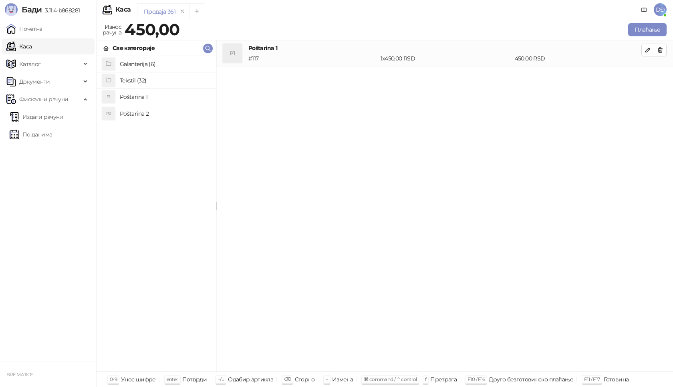
click at [142, 78] on h4 "Tekstil (32)" at bounding box center [165, 80] width 90 height 13
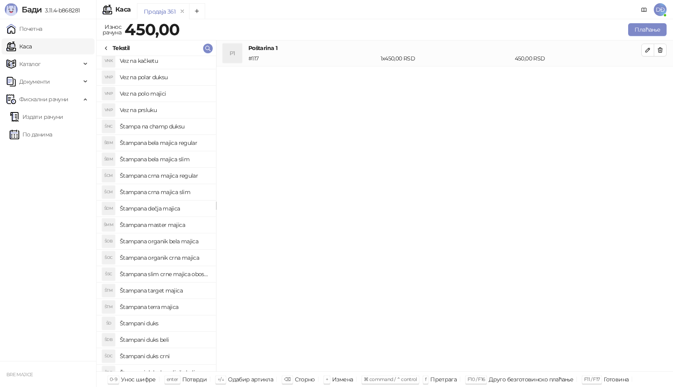
scroll to position [210, 0]
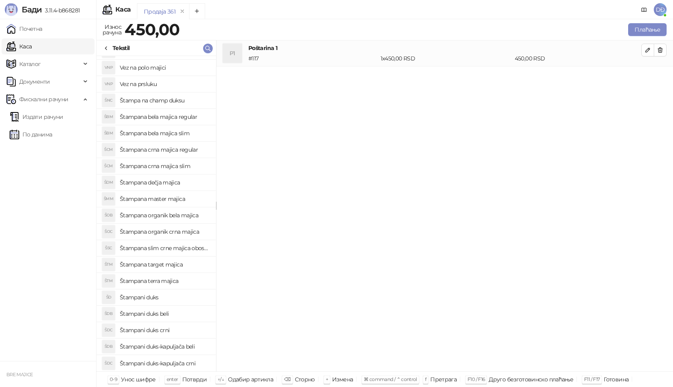
drag, startPoint x: 191, startPoint y: 363, endPoint x: 197, endPoint y: 360, distance: 7.2
click at [190, 363] on h4 "Štampani duks-kapuljača crni" at bounding box center [165, 363] width 90 height 13
click at [651, 78] on button "button" at bounding box center [647, 76] width 13 height 13
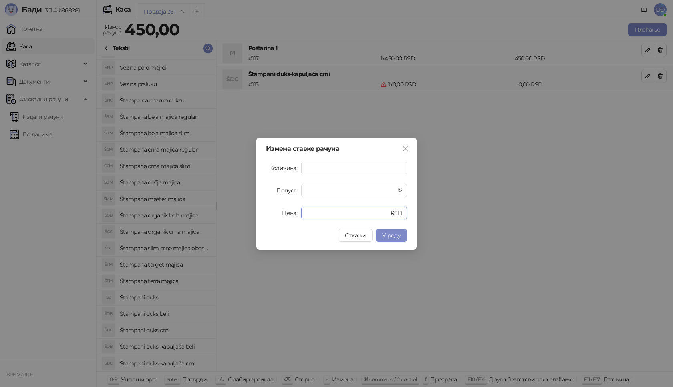
drag, startPoint x: 311, startPoint y: 210, endPoint x: 276, endPoint y: 205, distance: 35.7
click at [275, 216] on div "Цена * RSD" at bounding box center [336, 213] width 141 height 13
type input "****"
click at [396, 235] on span "У реду" at bounding box center [391, 235] width 18 height 7
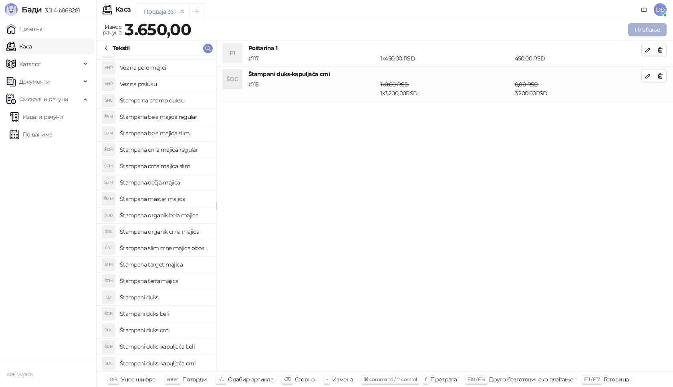
click at [641, 30] on button "Плаћање" at bounding box center [647, 29] width 38 height 13
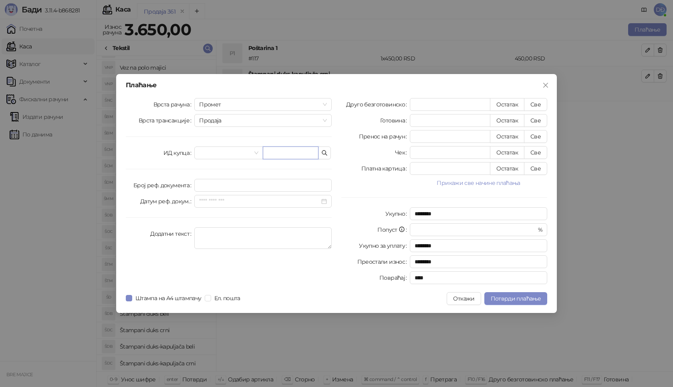
click at [272, 155] on input "text" at bounding box center [291, 153] width 56 height 13
type input "**********"
click at [538, 106] on button "Све" at bounding box center [535, 104] width 23 height 13
type input "****"
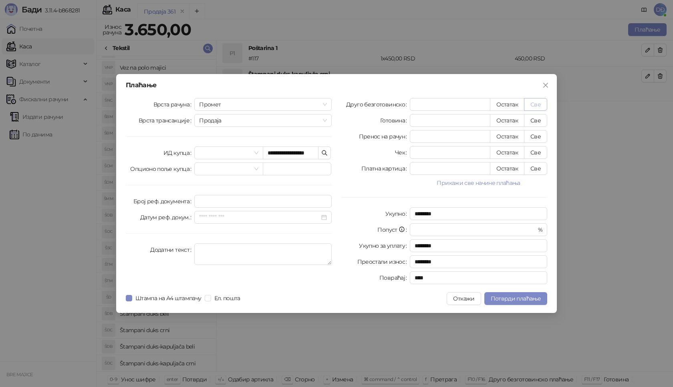
type input "****"
click at [513, 302] on span "Потврди плаћање" at bounding box center [516, 298] width 50 height 7
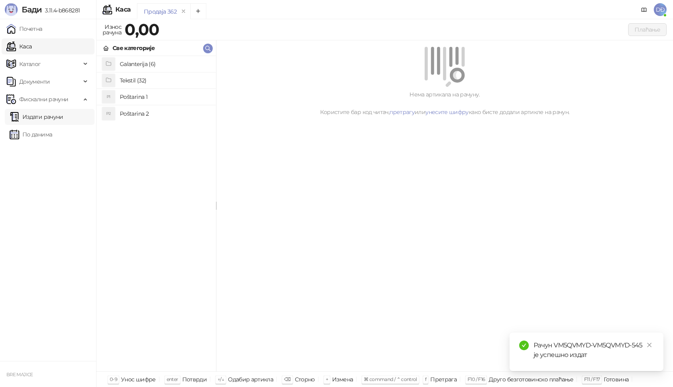
click at [47, 119] on link "Издати рачуни" at bounding box center [37, 117] width 54 height 16
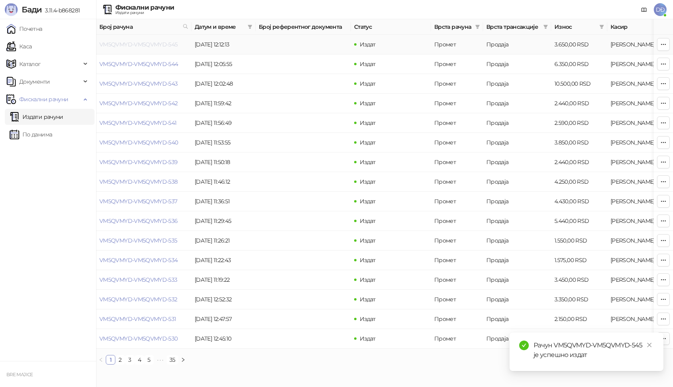
click at [132, 42] on link "VM5QVMYD-VM5QVMYD-545" at bounding box center [138, 44] width 78 height 7
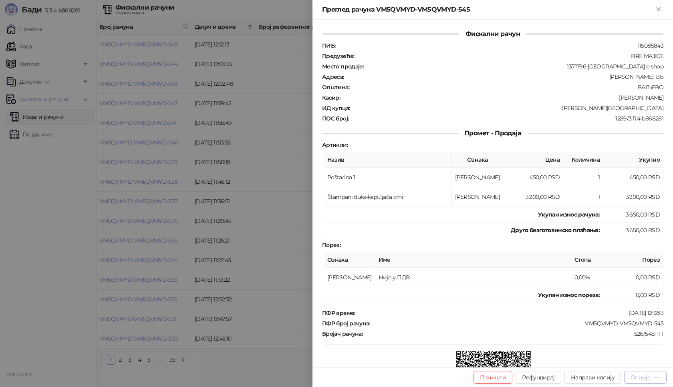
click at [647, 377] on div "Опције" at bounding box center [640, 377] width 20 height 7
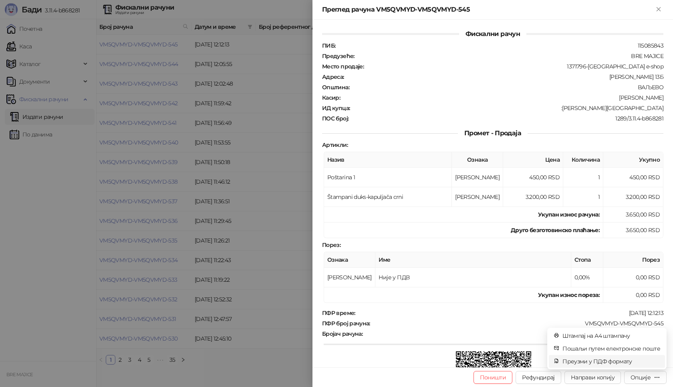
click at [608, 361] on span "Преузми у ПДФ формату" at bounding box center [611, 361] width 98 height 9
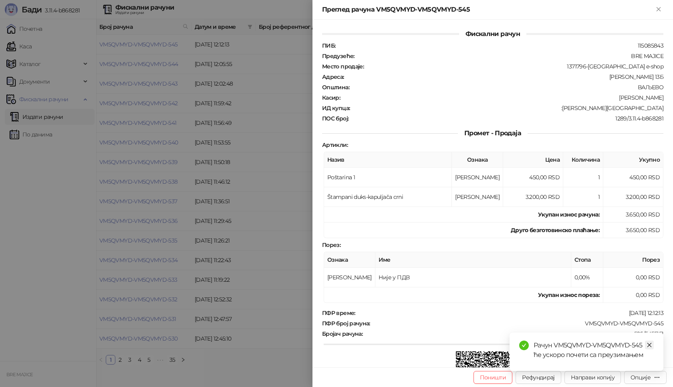
click at [649, 345] on icon "close" at bounding box center [649, 345] width 6 height 6
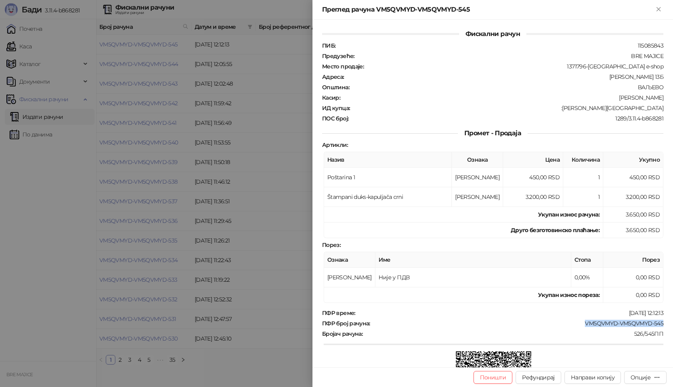
drag, startPoint x: 659, startPoint y: 324, endPoint x: 578, endPoint y: 322, distance: 81.7
click at [578, 322] on div "Фискални рачун ПИБ : 115085843 Предузеће : BRE MAJICE Место продаје : 1371796-B…" at bounding box center [492, 194] width 360 height 348
drag, startPoint x: 657, startPoint y: 105, endPoint x: 611, endPoint y: 110, distance: 46.7
click at [611, 110] on div "ИД купца : :[PERSON_NAME]" at bounding box center [492, 108] width 344 height 7
